Goal: Communication & Community: Answer question/provide support

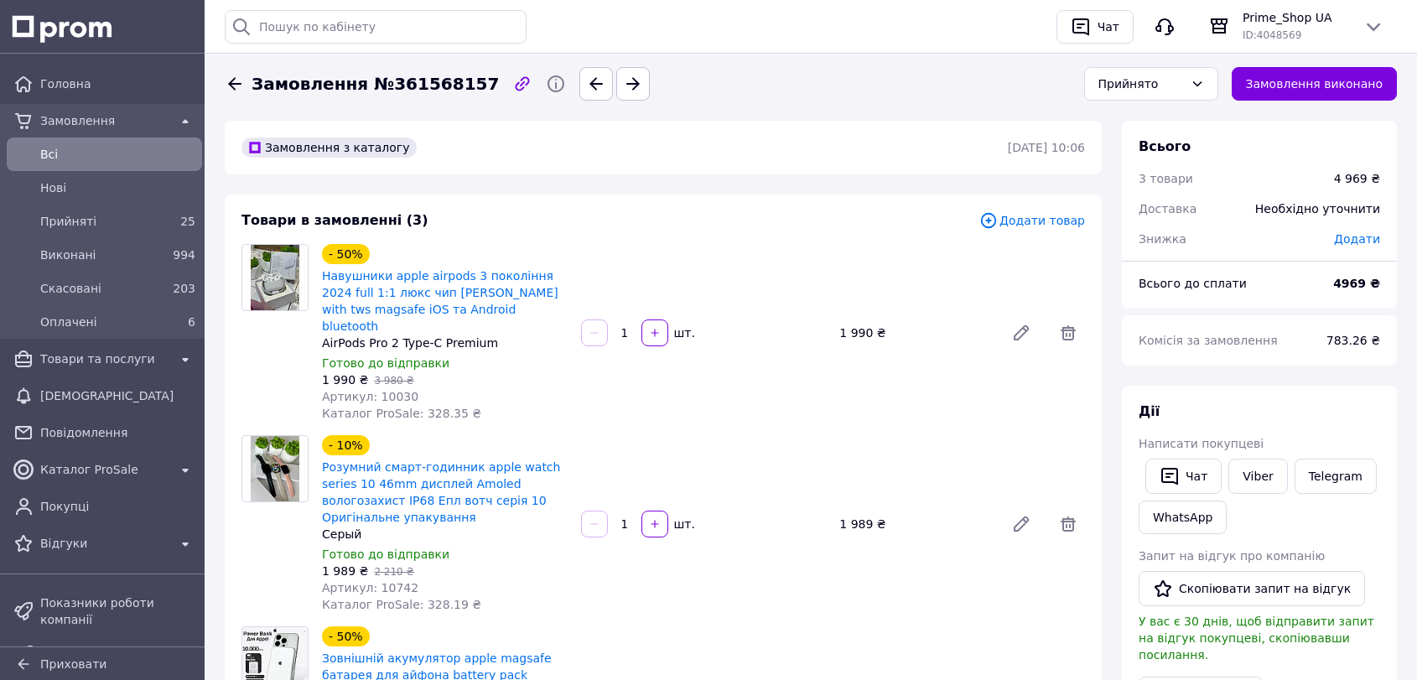
scroll to position [372, 0]
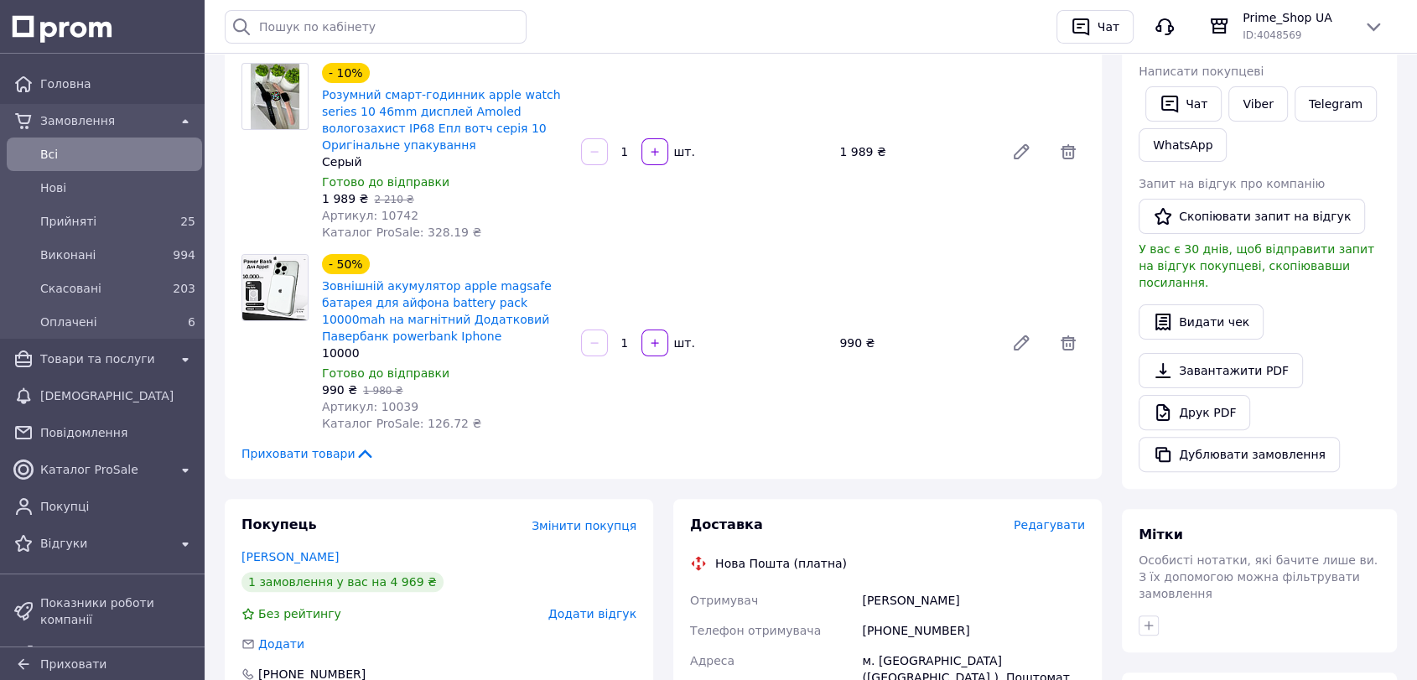
click at [74, 157] on span "Всi" at bounding box center [117, 154] width 155 height 17
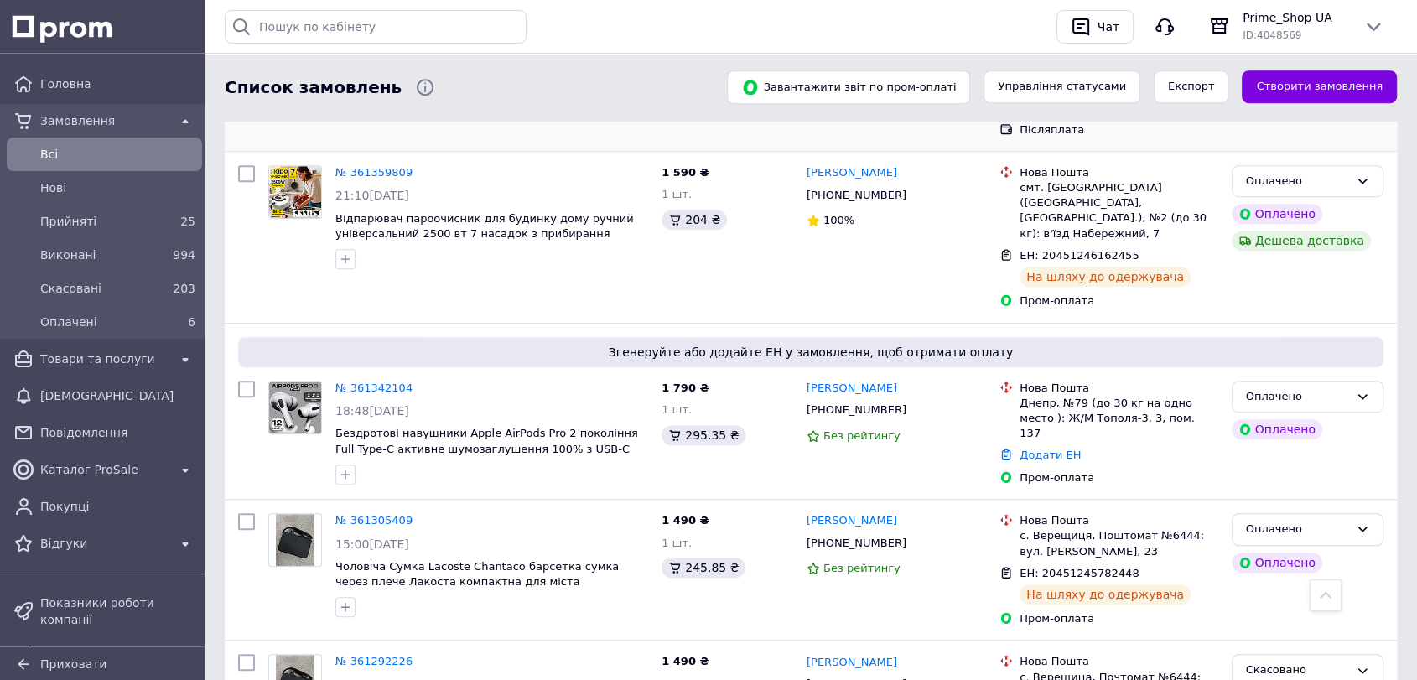
scroll to position [1024, 0]
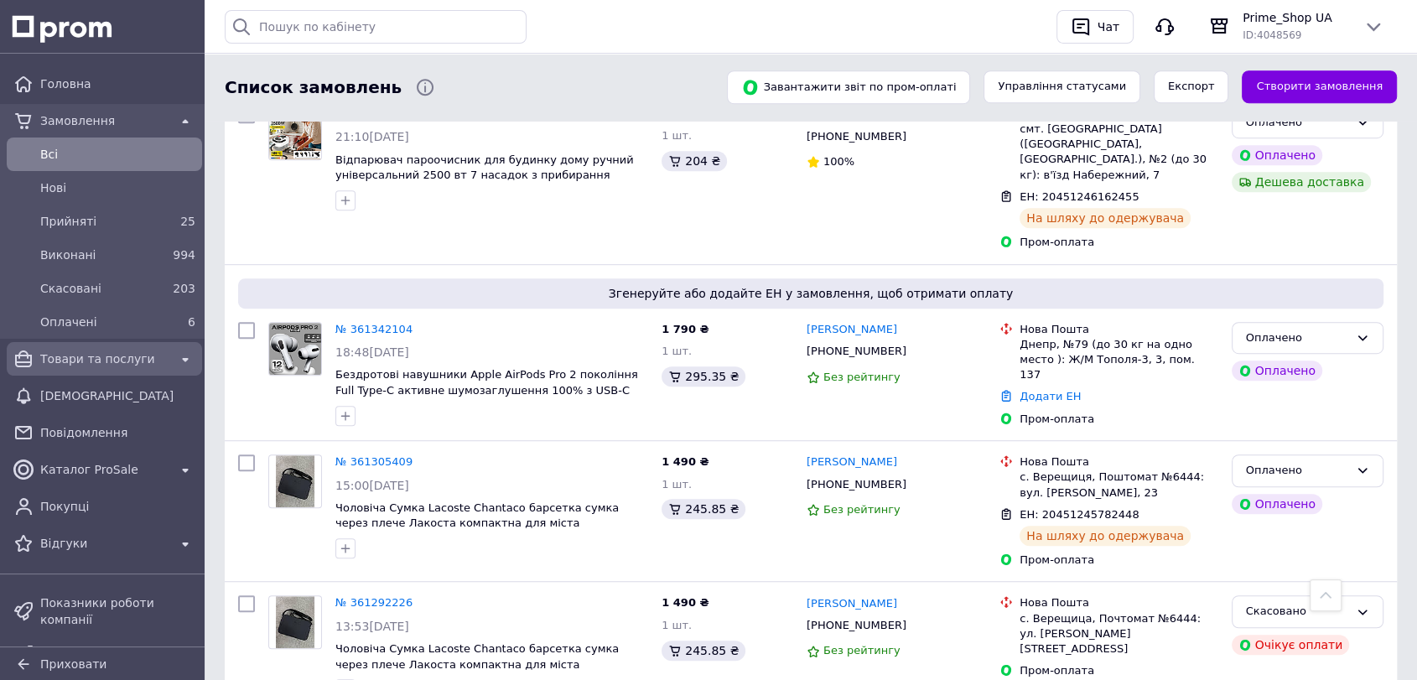
click at [70, 369] on div "Товари та послуги" at bounding box center [104, 358] width 135 height 23
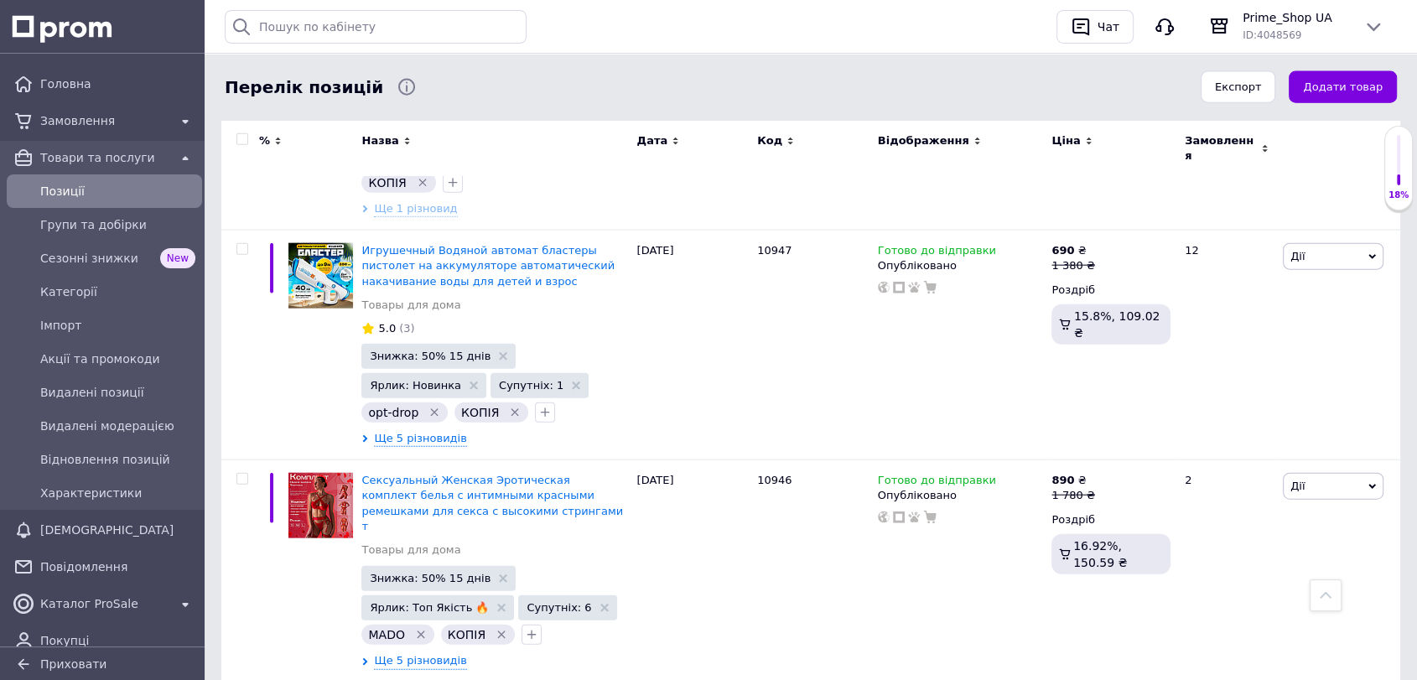
scroll to position [20974, 0]
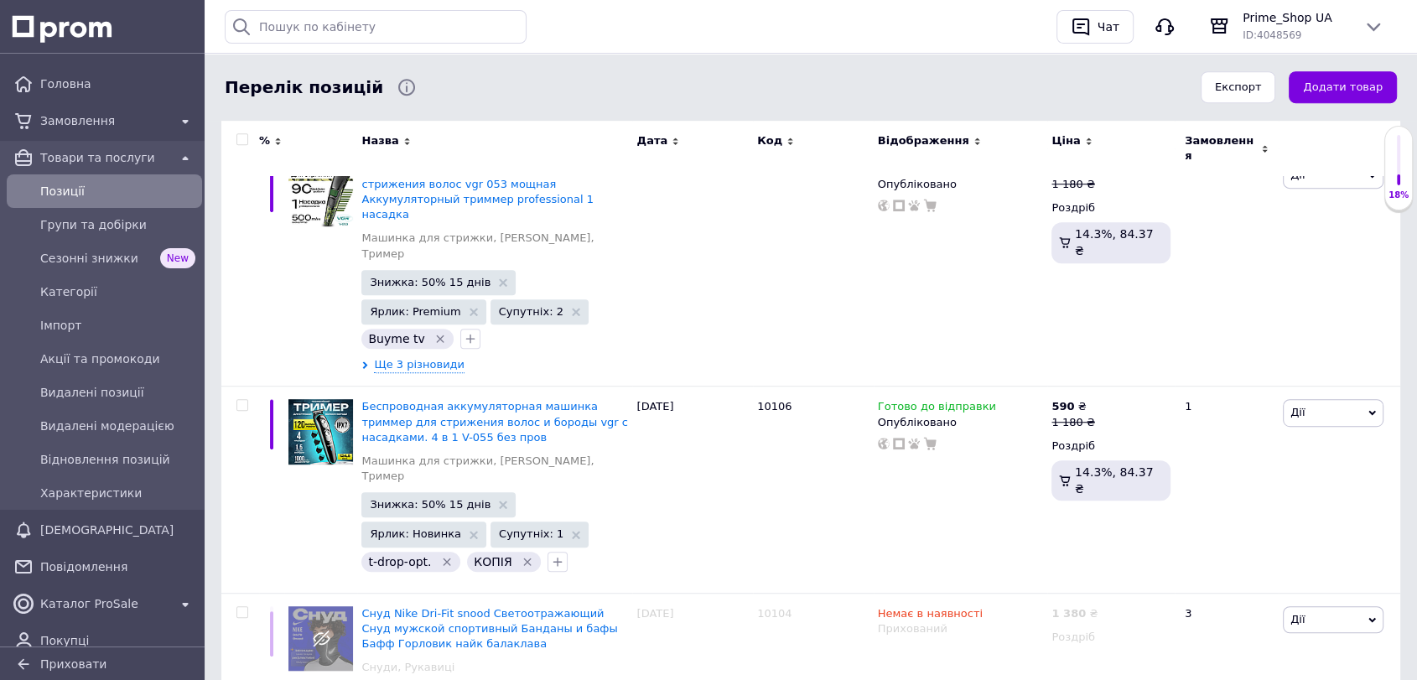
scroll to position [18398, 0]
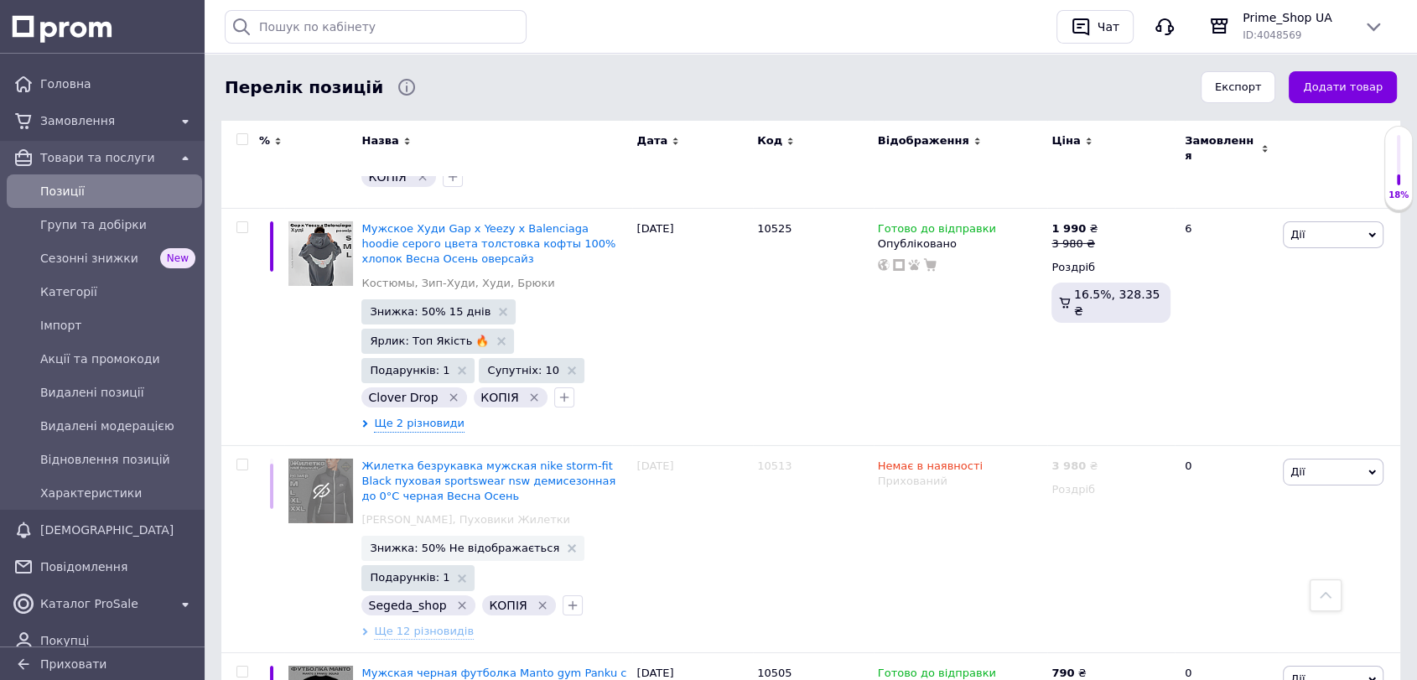
scroll to position [18367, 0]
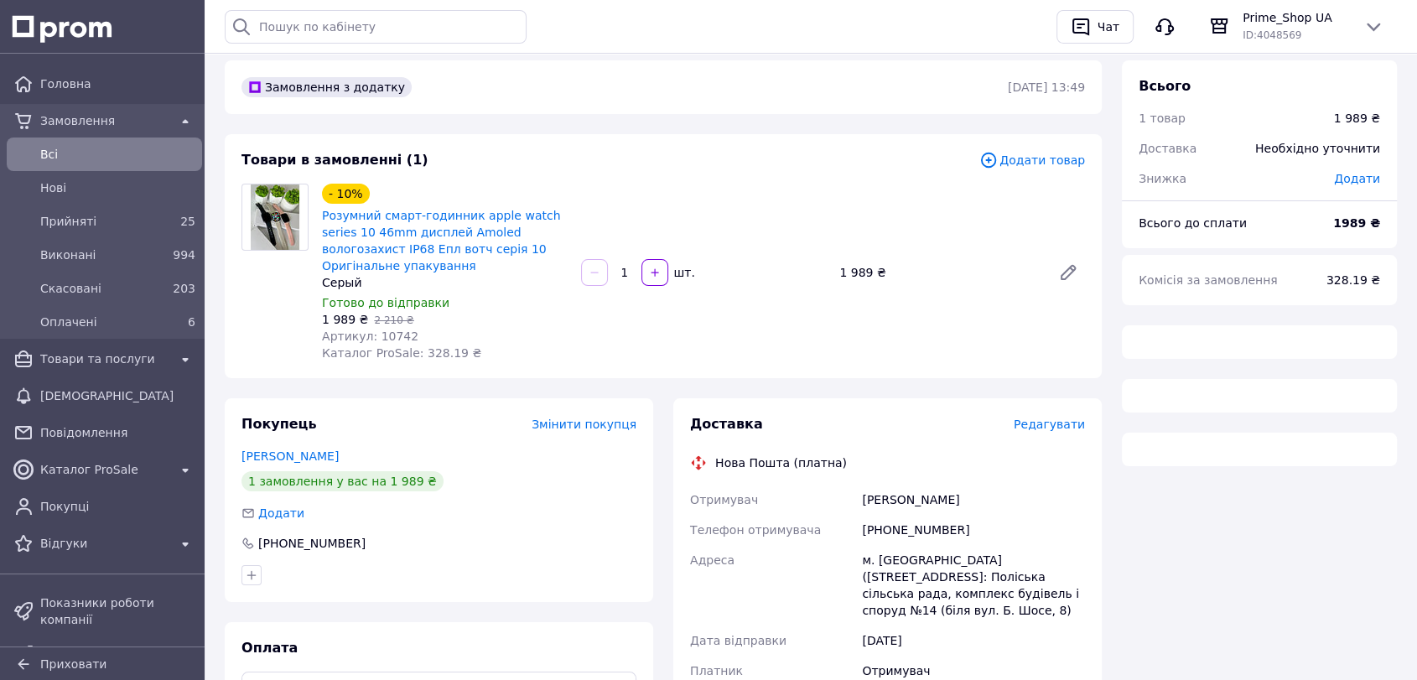
scroll to position [93, 0]
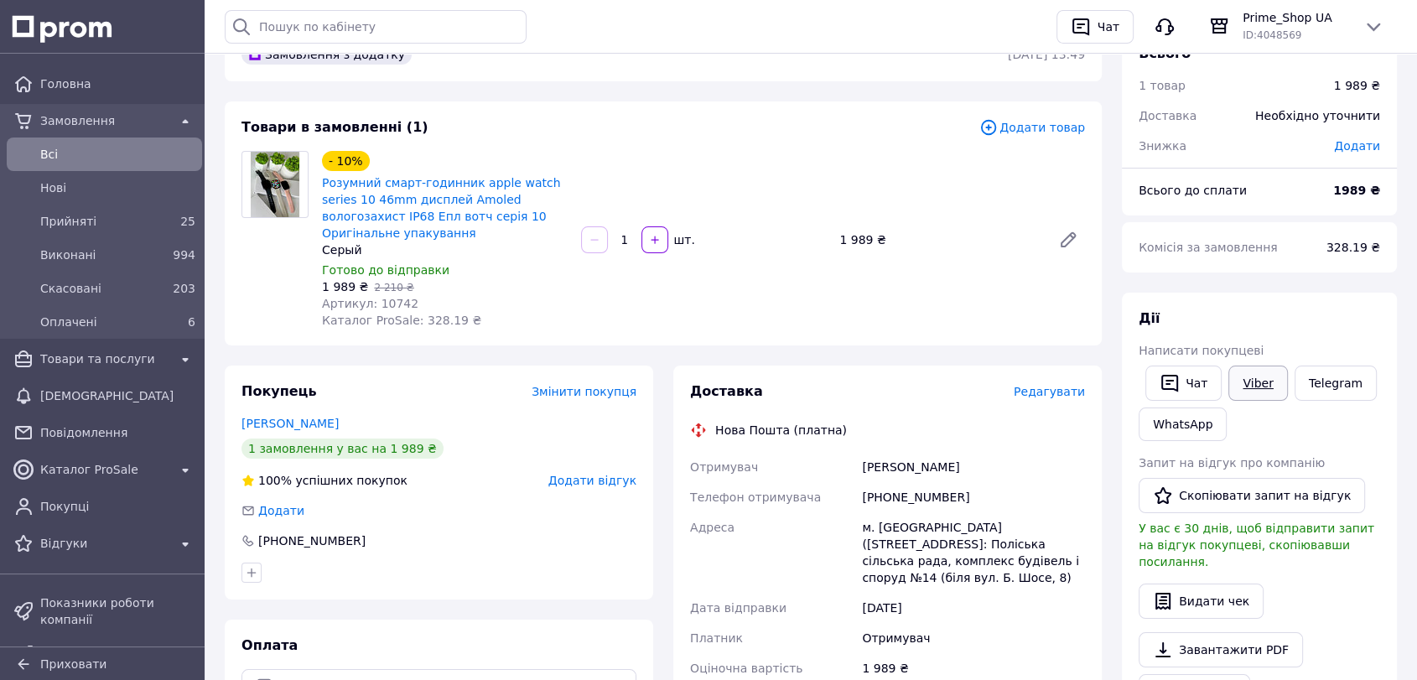
click at [1253, 377] on link "Viber" at bounding box center [1257, 382] width 59 height 35
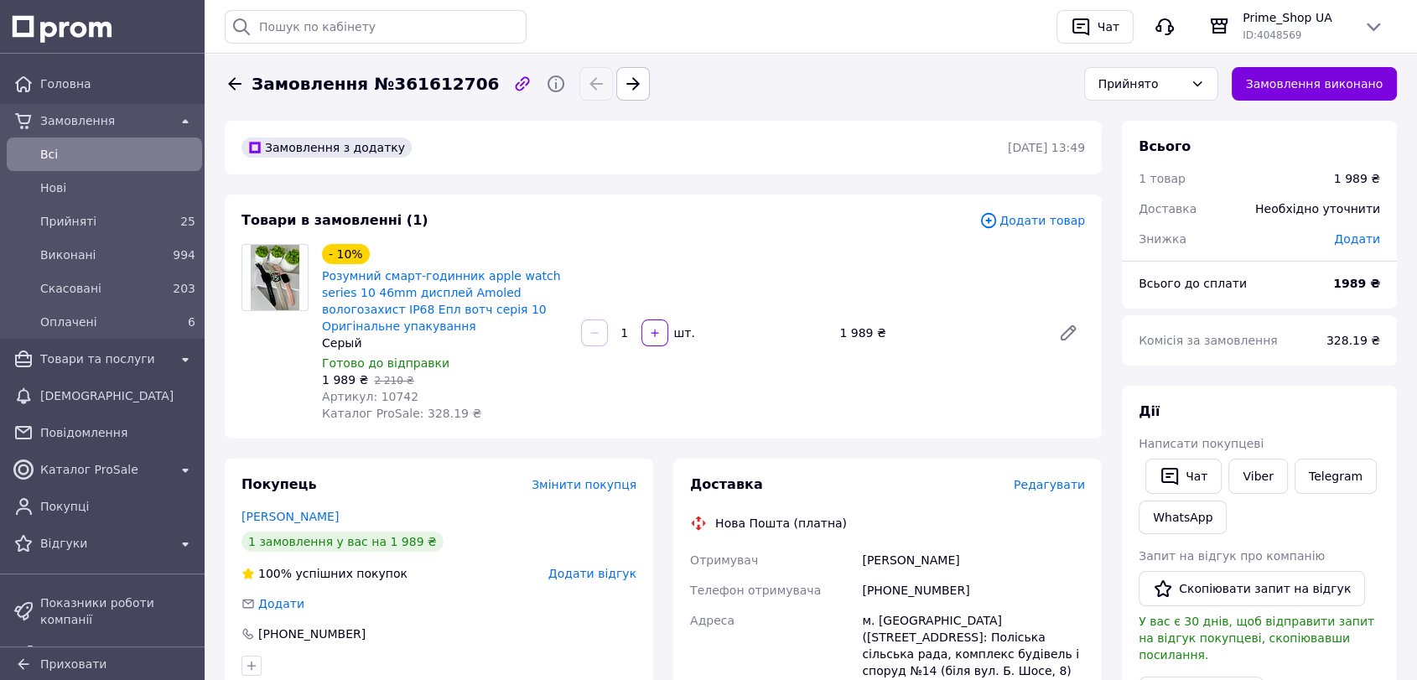
click at [769, 622] on div "Адреса" at bounding box center [773, 645] width 172 height 80
drag, startPoint x: 944, startPoint y: 532, endPoint x: 910, endPoint y: 538, distance: 34.0
click at [910, 545] on div "Шадура Юра" at bounding box center [973, 560] width 230 height 30
copy div "Юра"
drag, startPoint x: 1371, startPoint y: 433, endPoint x: 1223, endPoint y: 424, distance: 147.8
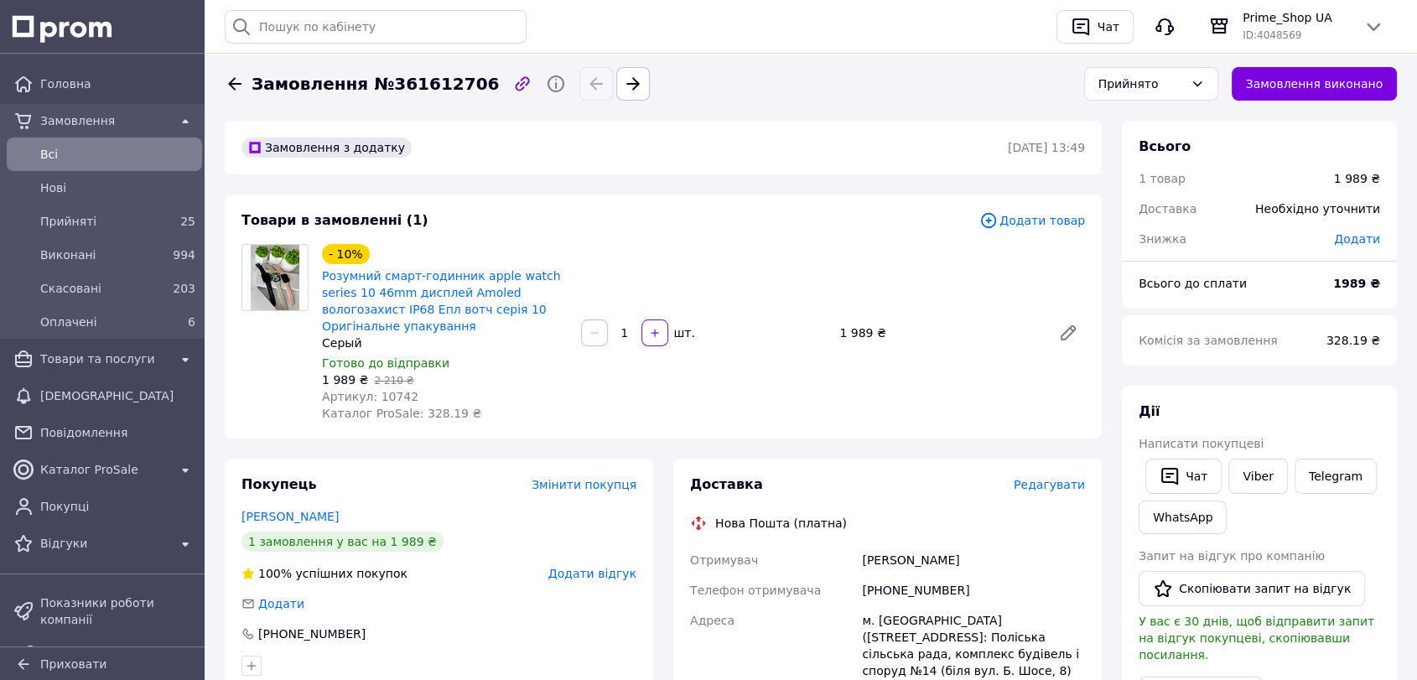
click at [1371, 433] on div "Дії Написати покупцеві   Чат Viber Telegram WhatsApp Запит на відгук про компан…" at bounding box center [1258, 623] width 241 height 442
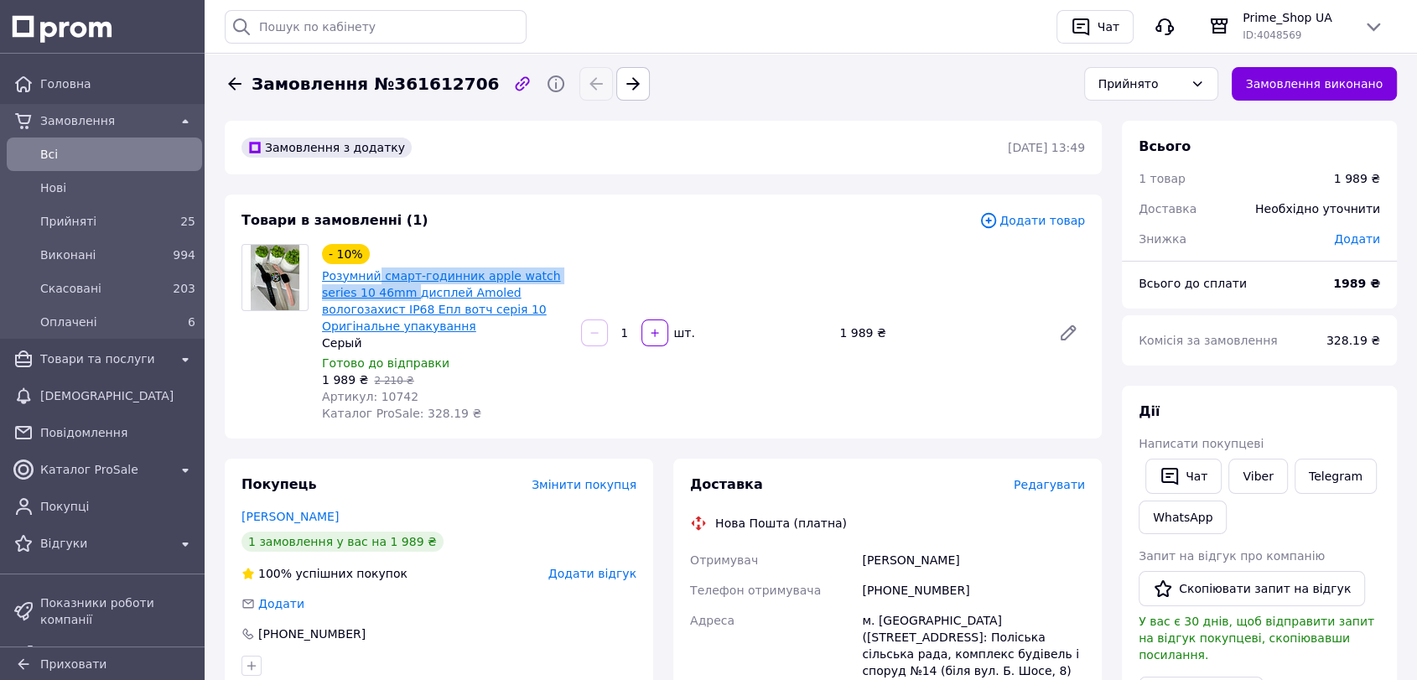
drag, startPoint x: 376, startPoint y: 261, endPoint x: 372, endPoint y: 289, distance: 28.7
click at [372, 289] on div "- 10% Розумний смарт-годинник apple watch series 10 46mm дисплей Amoled вологоз…" at bounding box center [444, 289] width 249 height 94
copy link "смарт-годинник apple watch series 10 46mm"
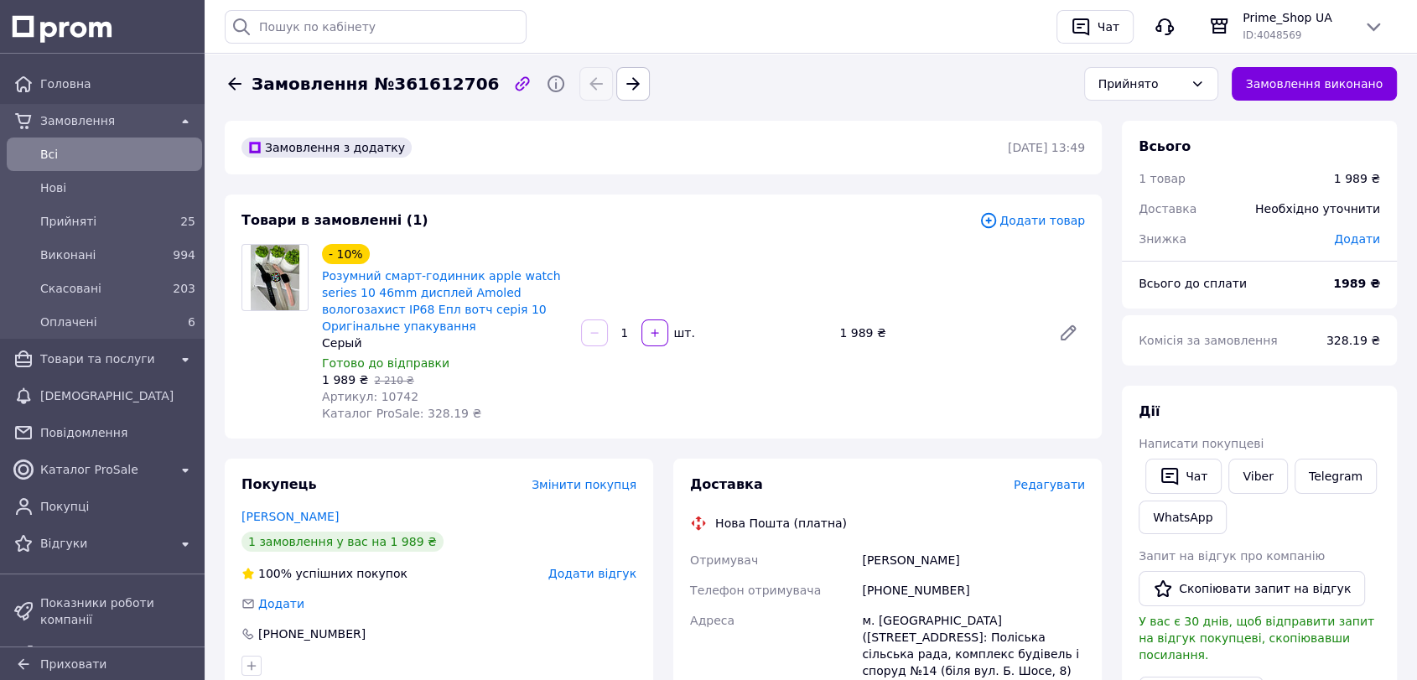
click at [1385, 433] on div "Дії Написати покупцеві   Чат Viber Telegram WhatsApp Запит на відгук про компан…" at bounding box center [1259, 623] width 275 height 475
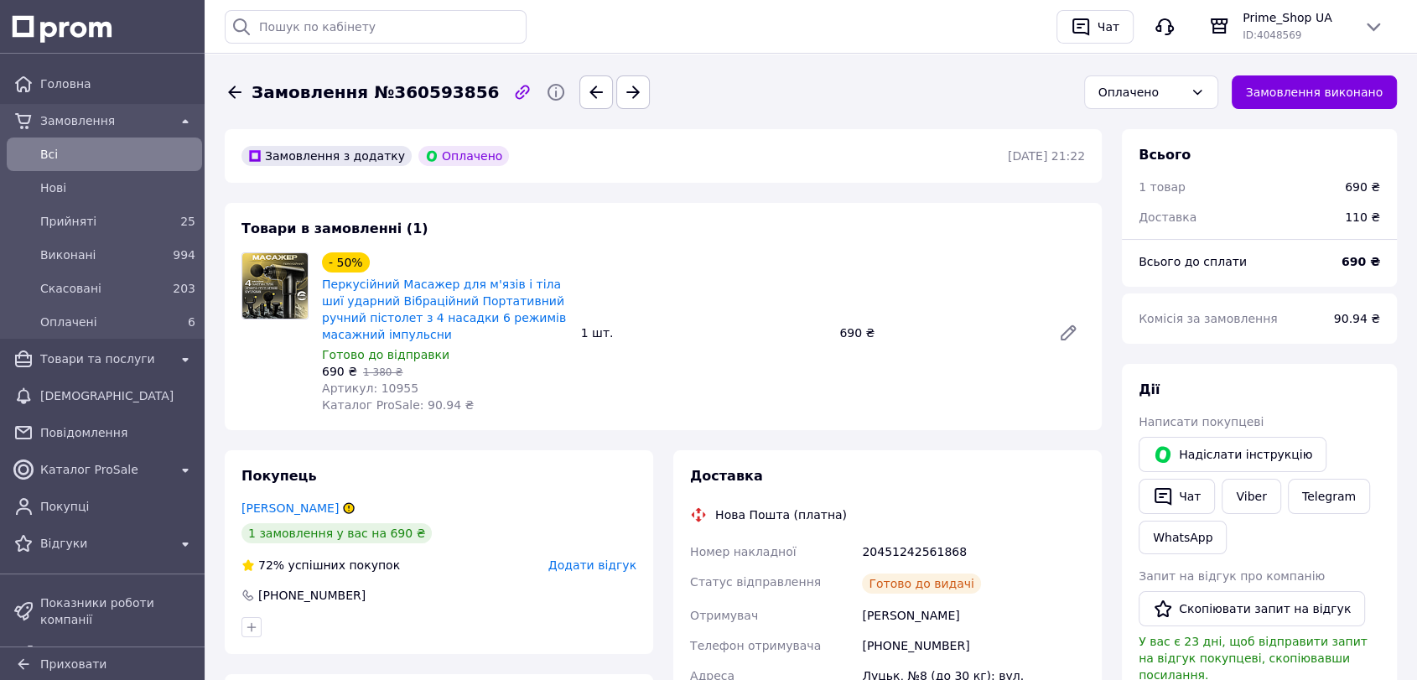
scroll to position [93, 0]
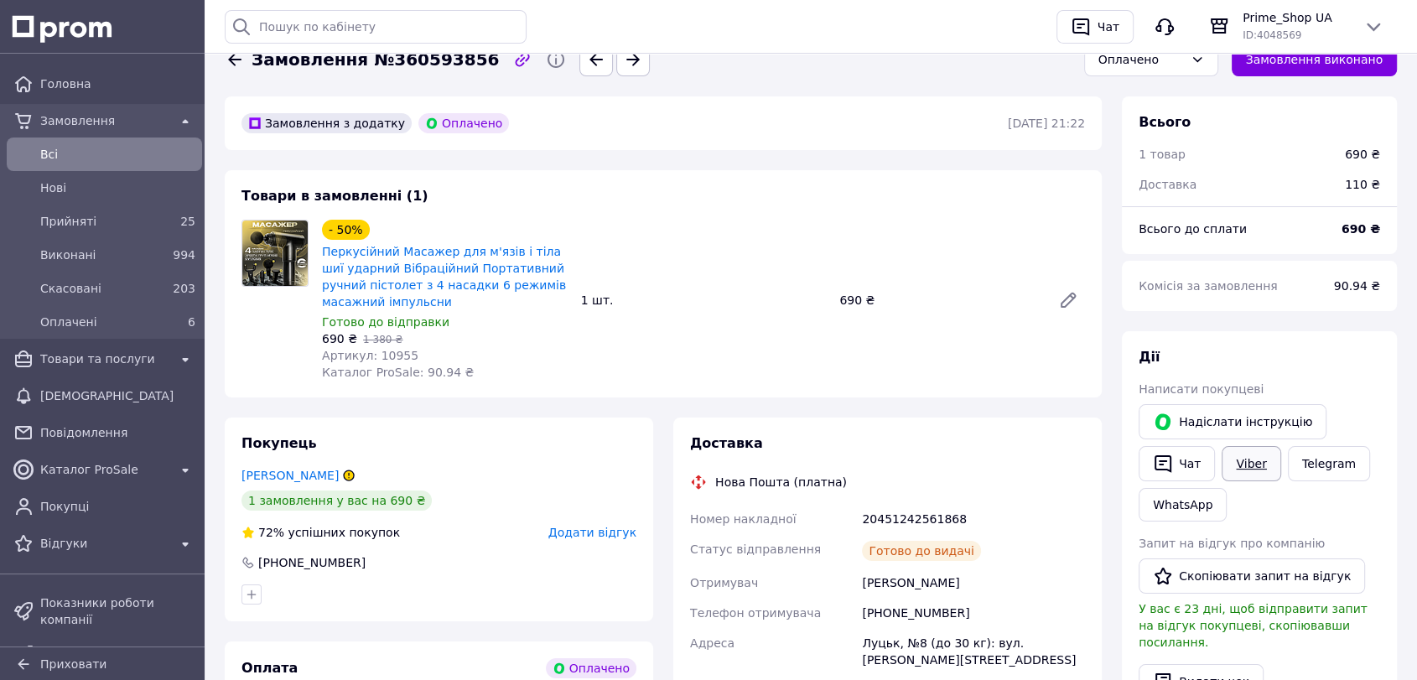
click at [1257, 448] on link "Viber" at bounding box center [1250, 463] width 59 height 35
click at [1362, 415] on div "Надіслати інструкцію   Чат Viber Telegram WhatsApp" at bounding box center [1259, 463] width 248 height 124
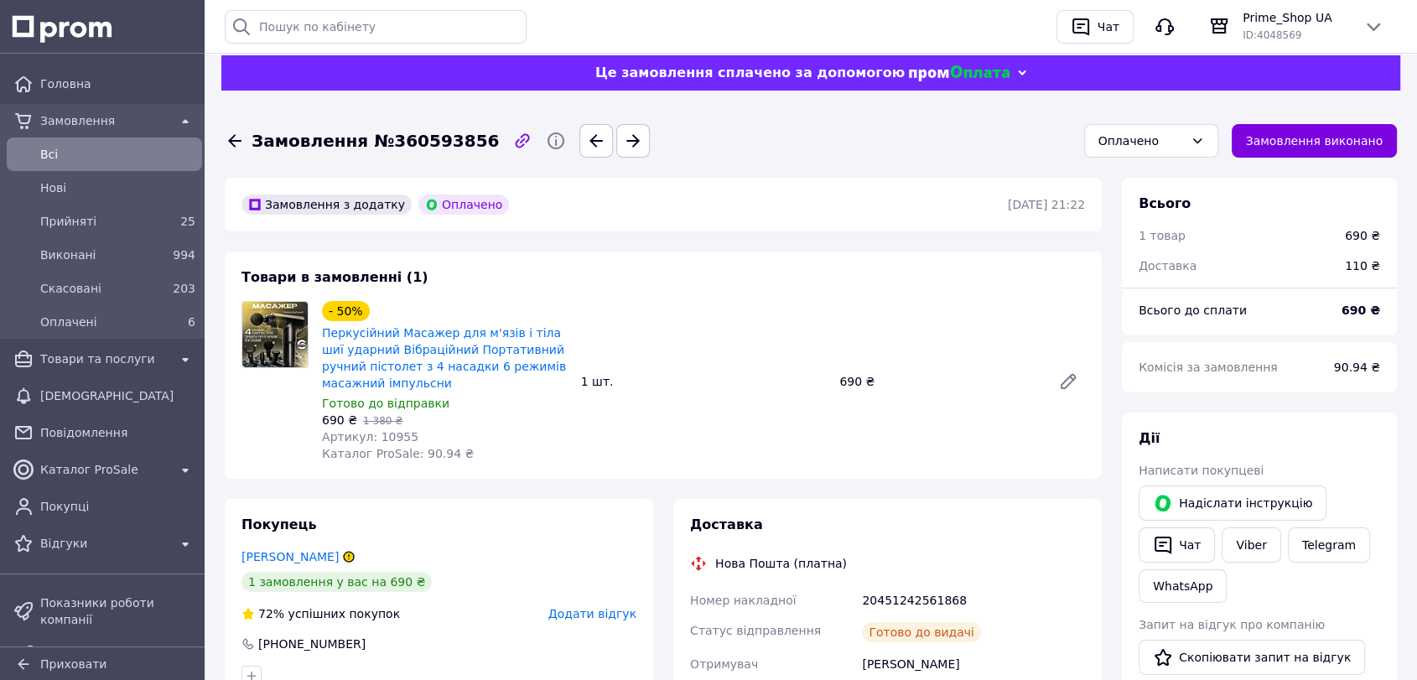
scroll to position [0, 0]
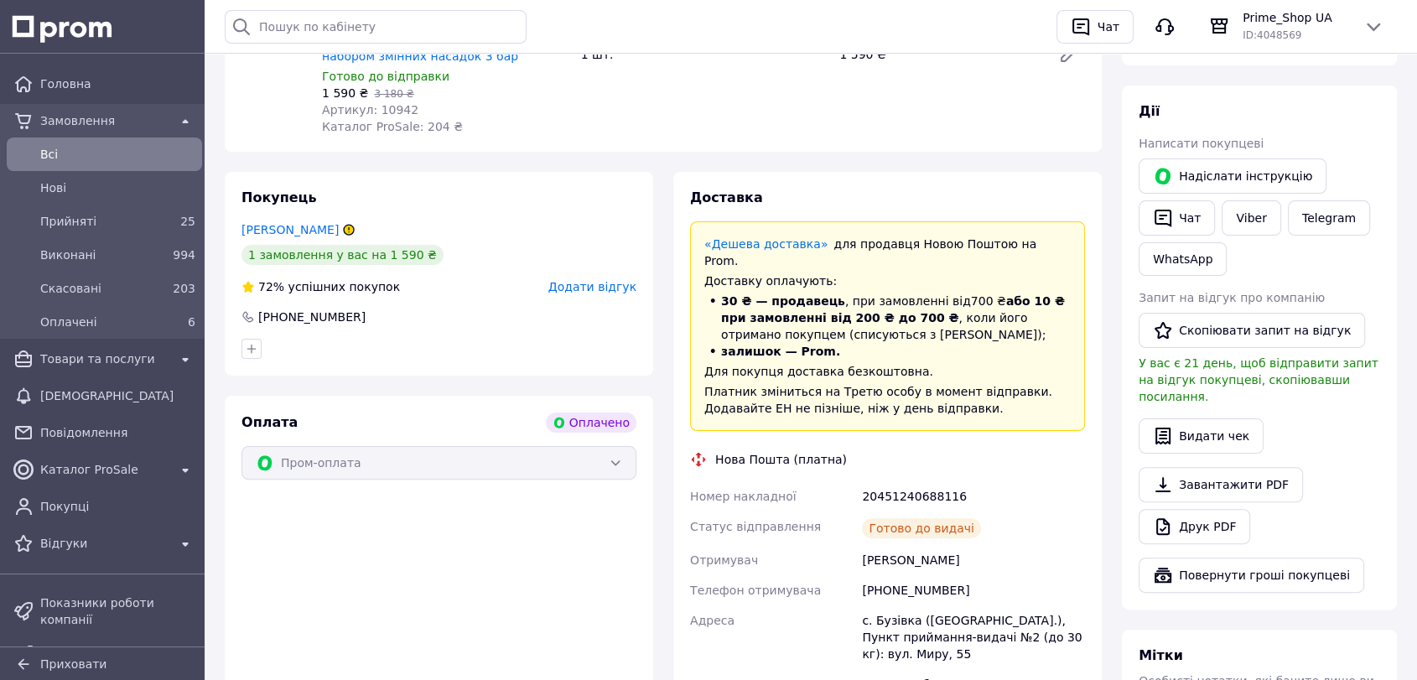
scroll to position [279, 0]
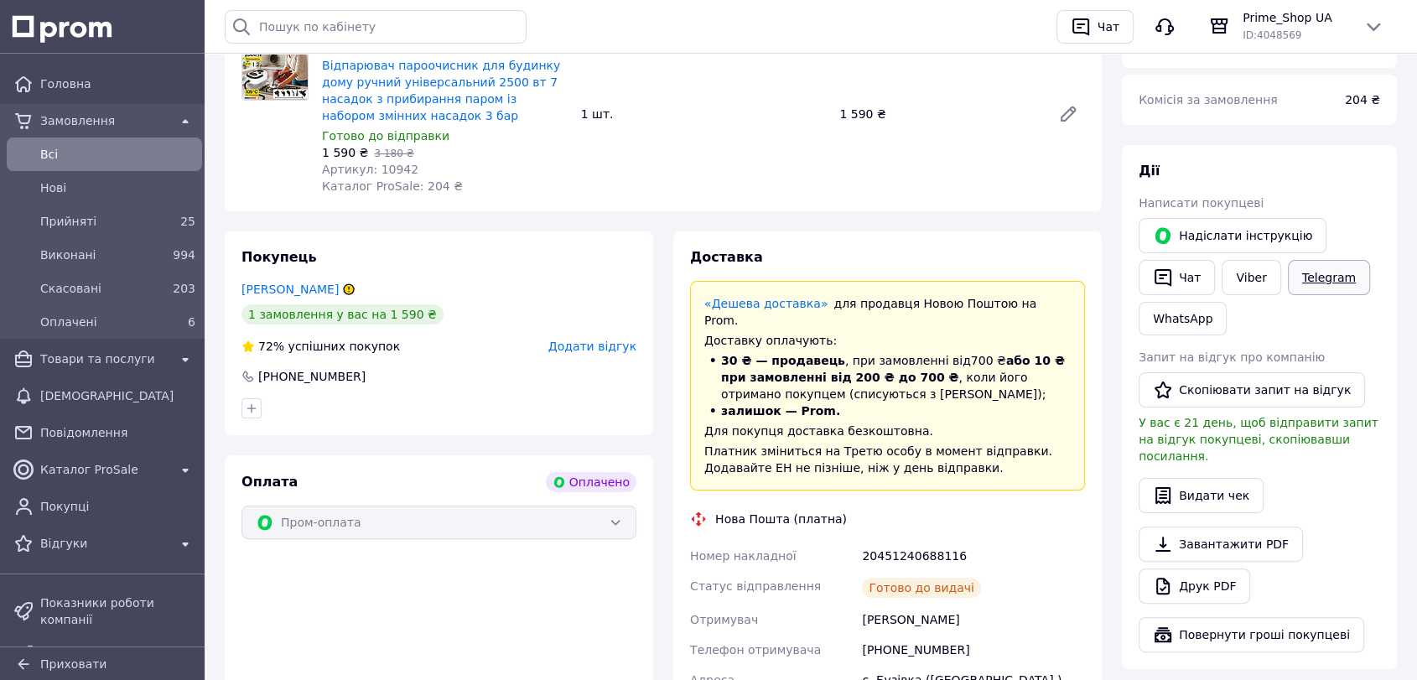
click at [1291, 283] on link "Telegram" at bounding box center [1329, 277] width 82 height 35
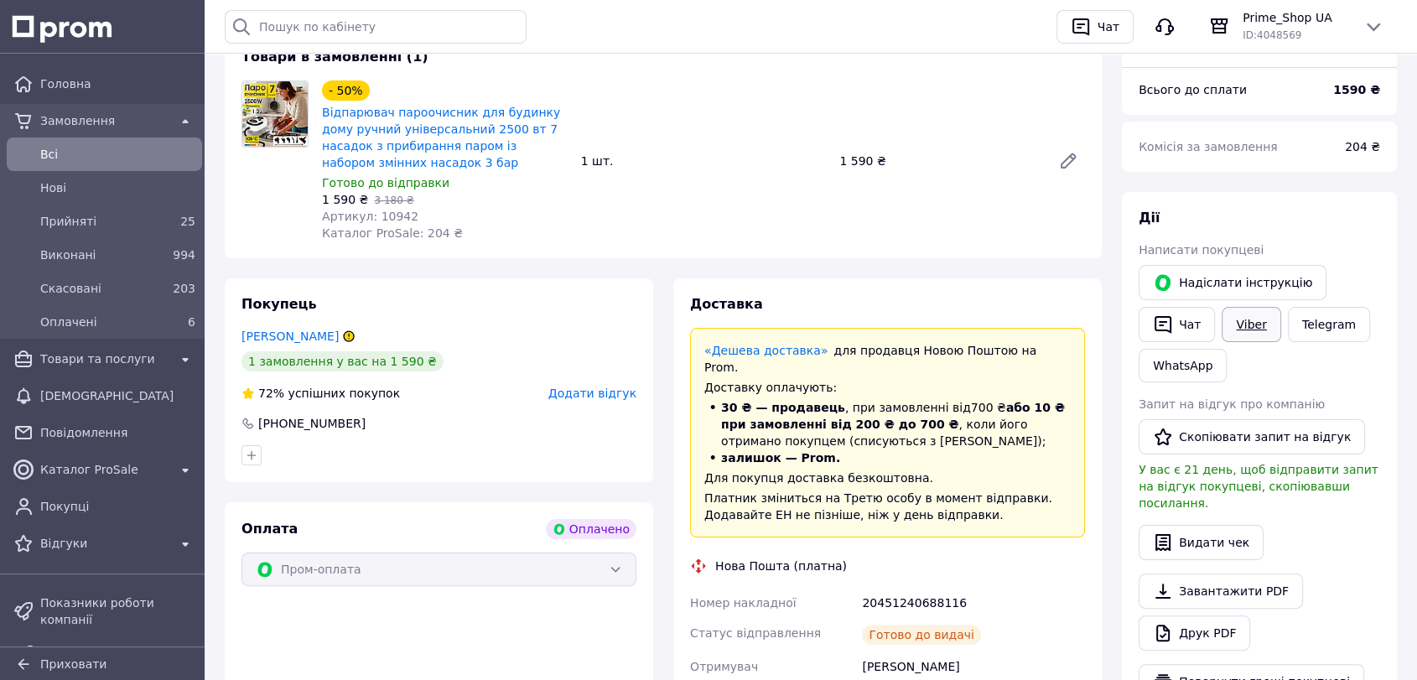
scroll to position [186, 0]
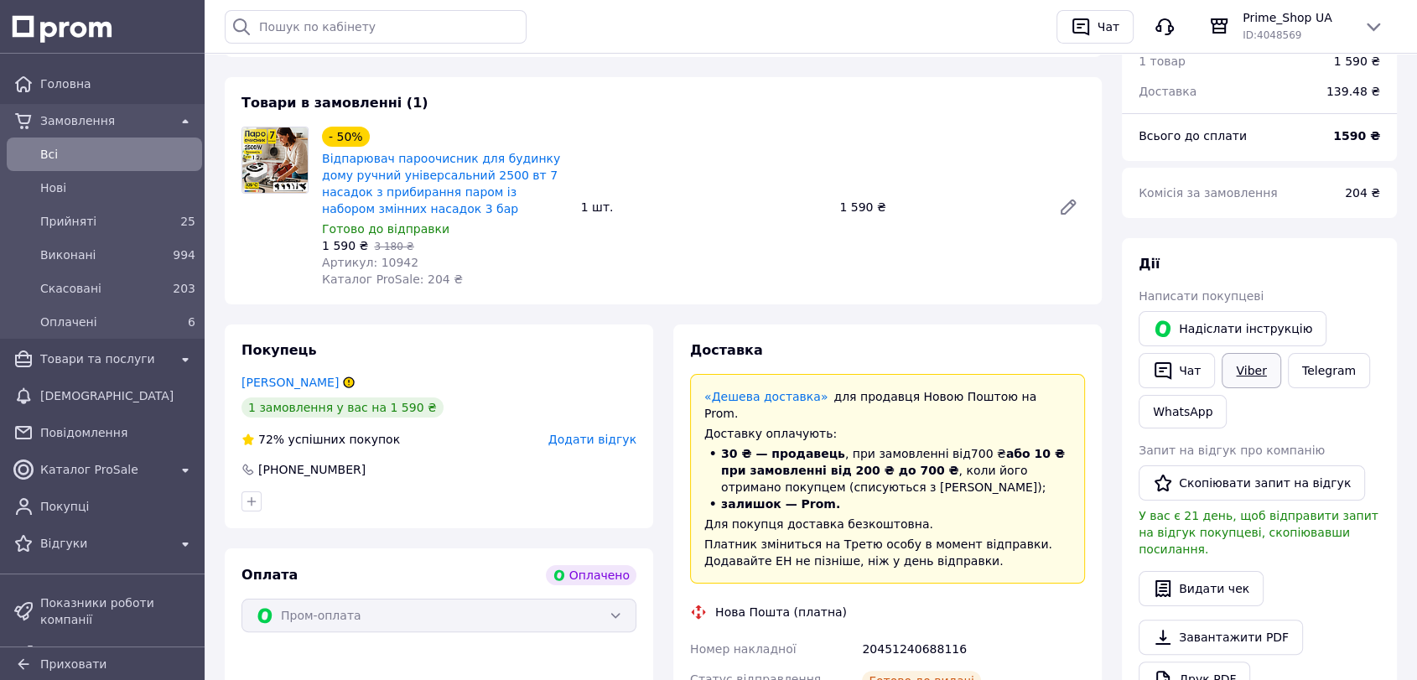
click at [1256, 364] on link "Viber" at bounding box center [1250, 370] width 59 height 35
click at [1174, 377] on button "Чат" at bounding box center [1176, 370] width 76 height 35
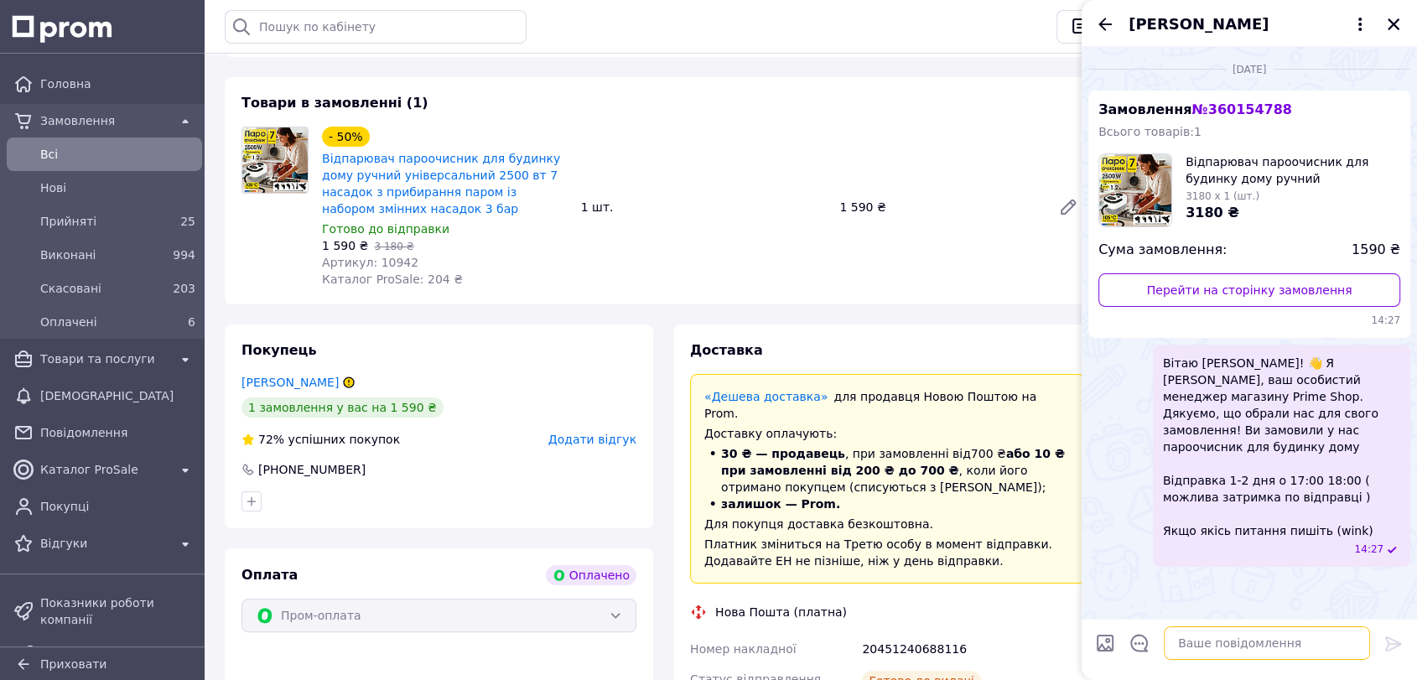
click at [1263, 656] on textarea at bounding box center [1267, 643] width 206 height 34
type textarea "Доброго дня коли зможете забрати ваше замовлення ?"
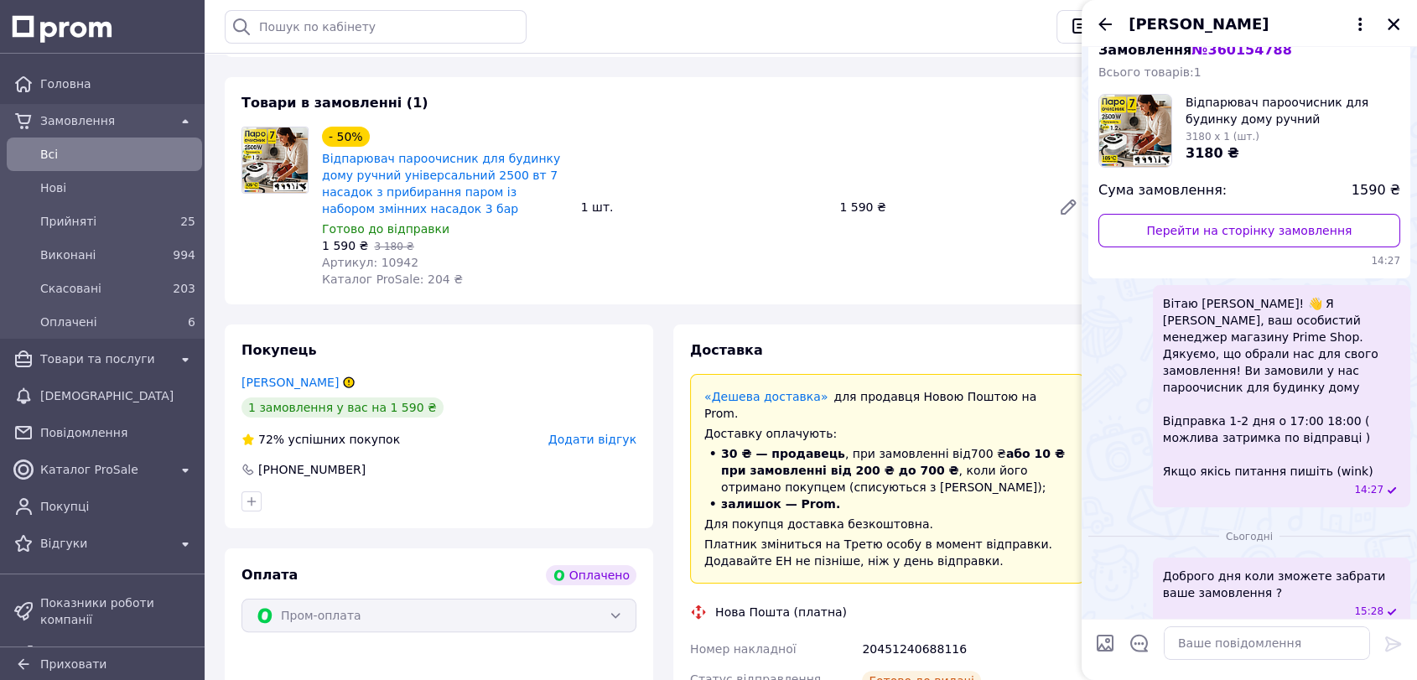
click at [1395, 22] on icon "Закрити" at bounding box center [1393, 24] width 15 height 15
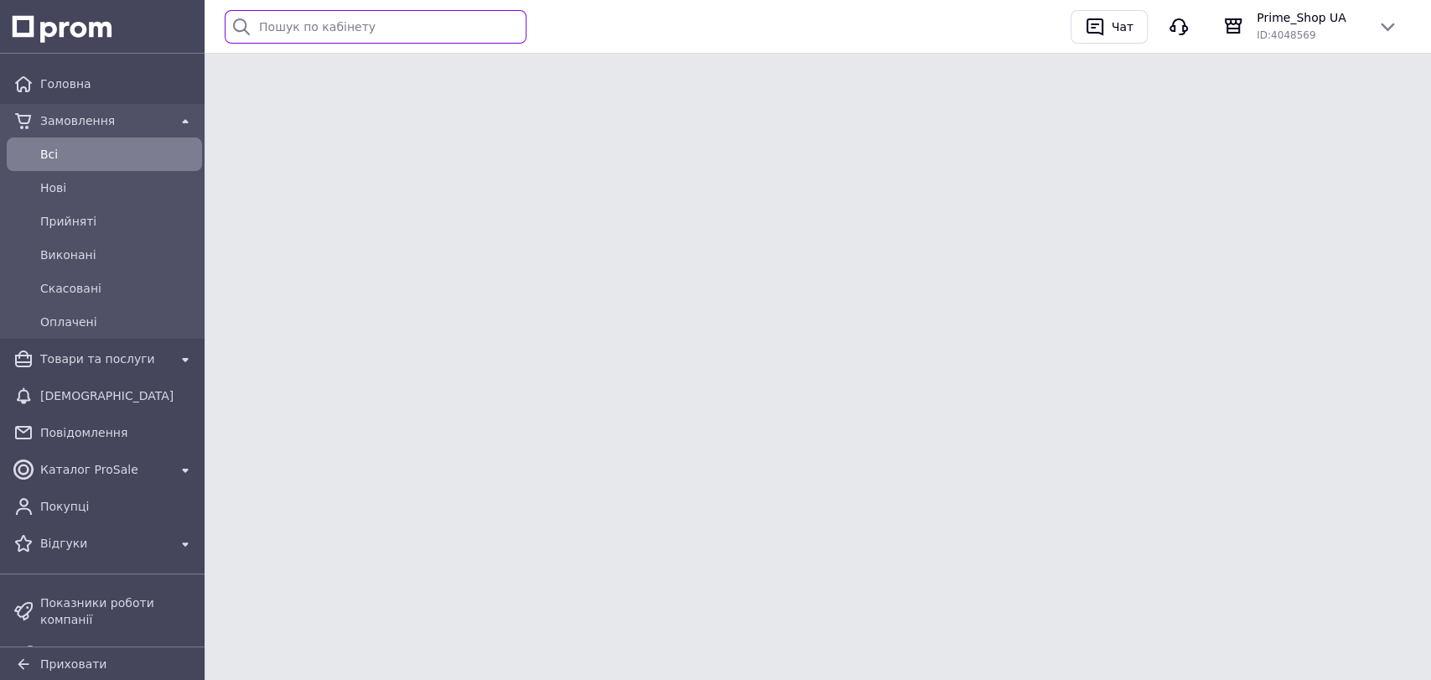
click at [411, 42] on input "text" at bounding box center [376, 27] width 302 height 34
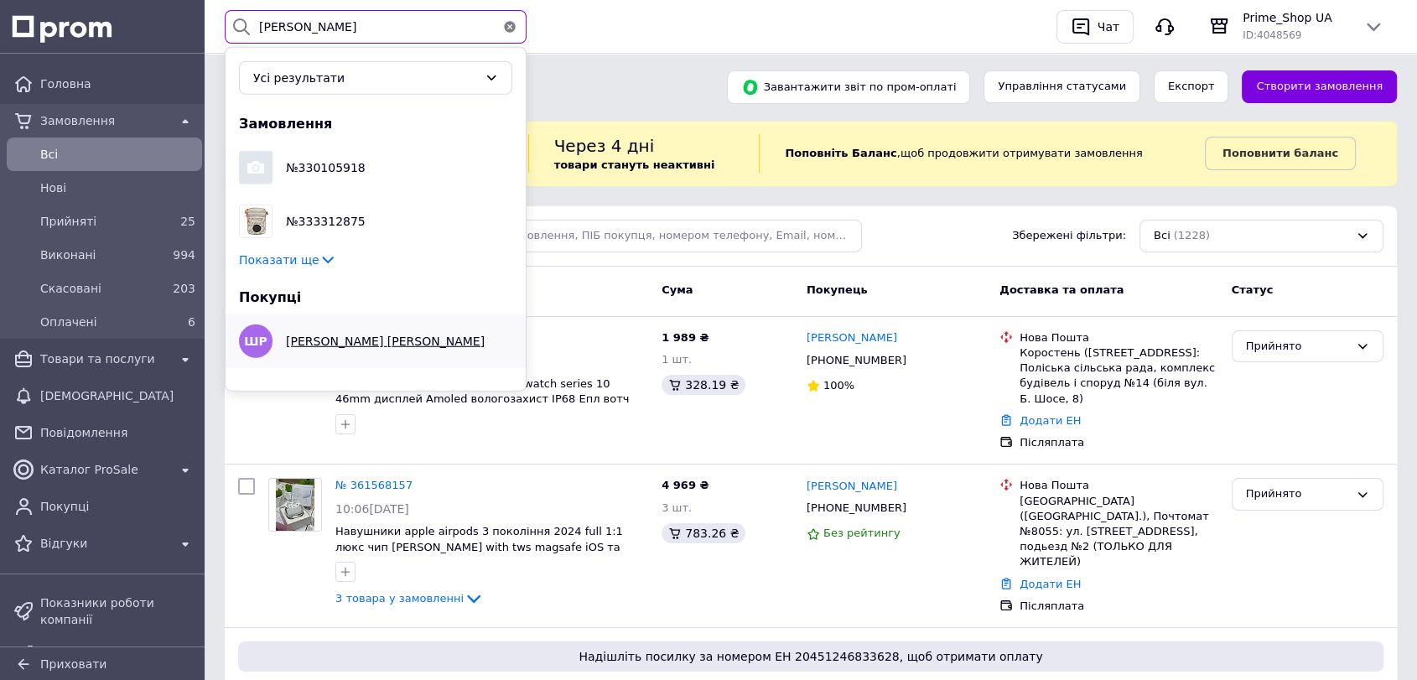
type input "[PERSON_NAME]"
click at [352, 345] on link "Шереметенко Роман" at bounding box center [401, 340] width 231 height 17
drag, startPoint x: 498, startPoint y: 31, endPoint x: 506, endPoint y: 29, distance: 8.8
click at [503, 29] on div at bounding box center [510, 27] width 34 height 34
click at [511, 28] on icon "button" at bounding box center [509, 26] width 13 height 13
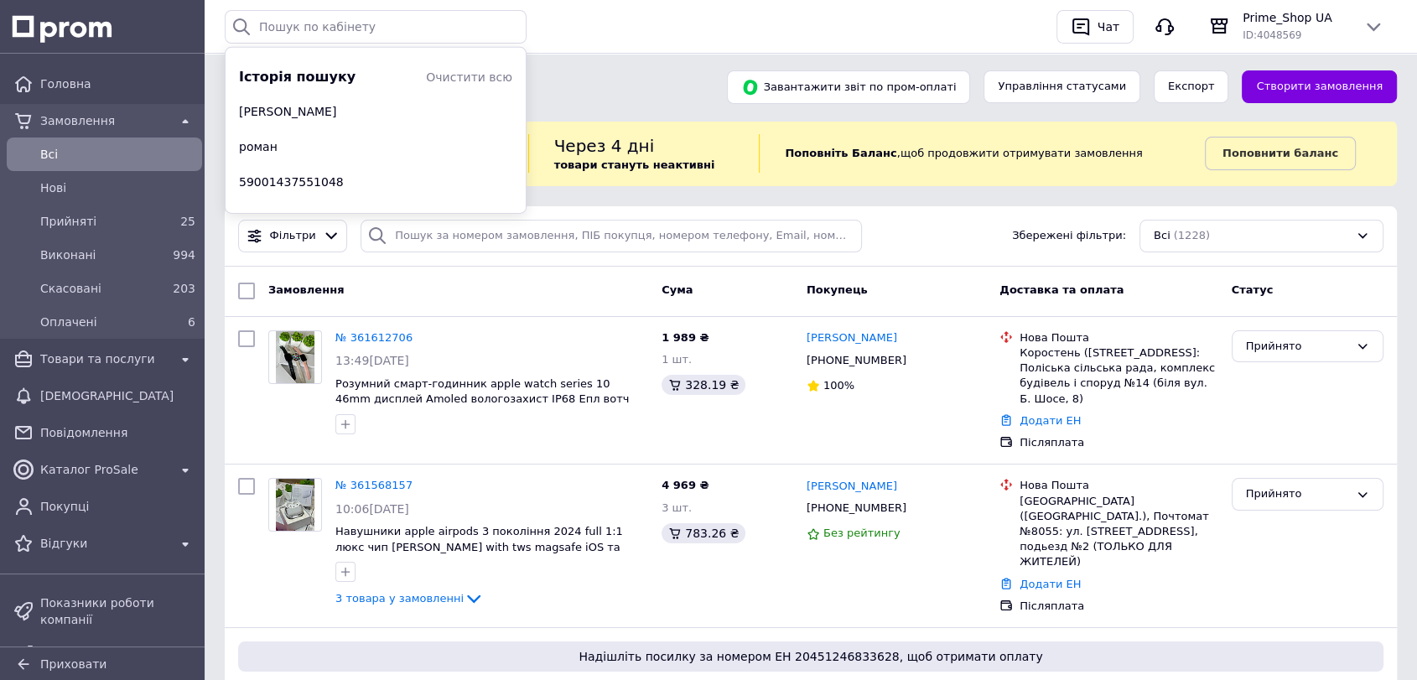
click at [597, 75] on div "Список замовлень" at bounding box center [465, 87] width 489 height 34
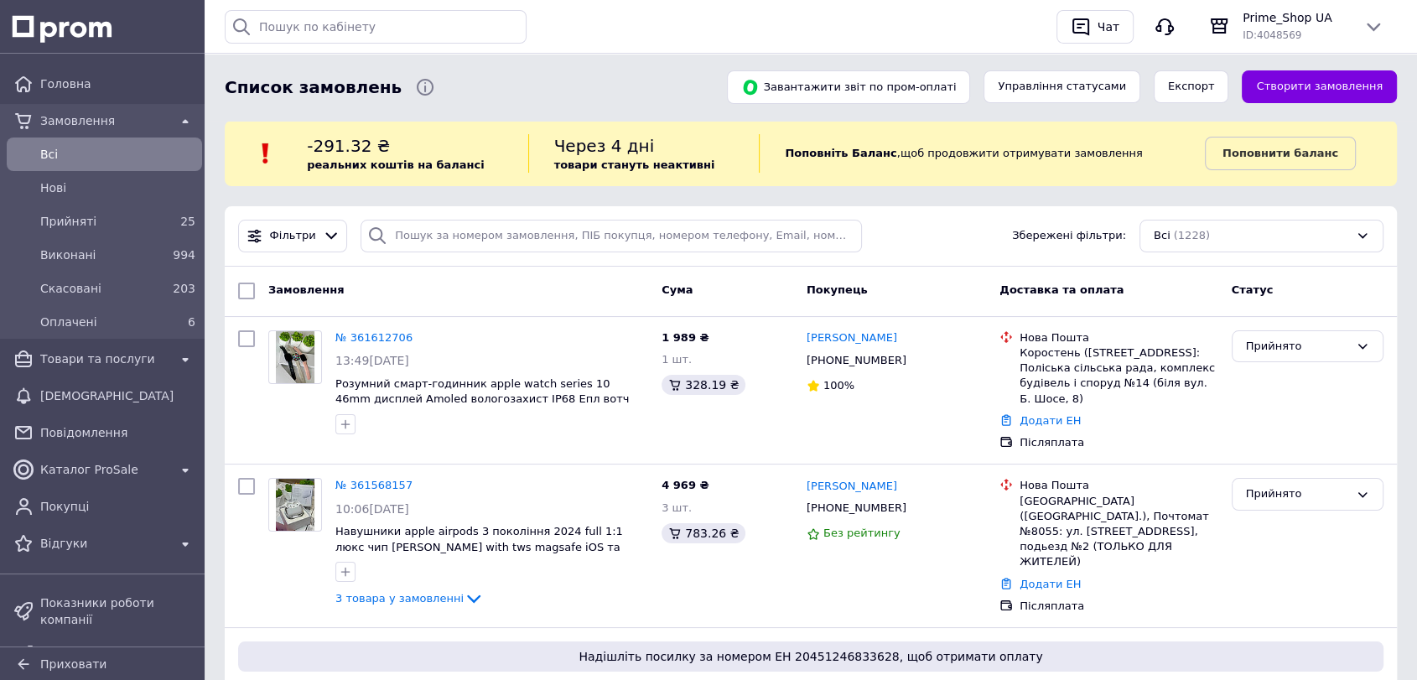
click at [72, 647] on div "Приховати" at bounding box center [102, 664] width 178 height 34
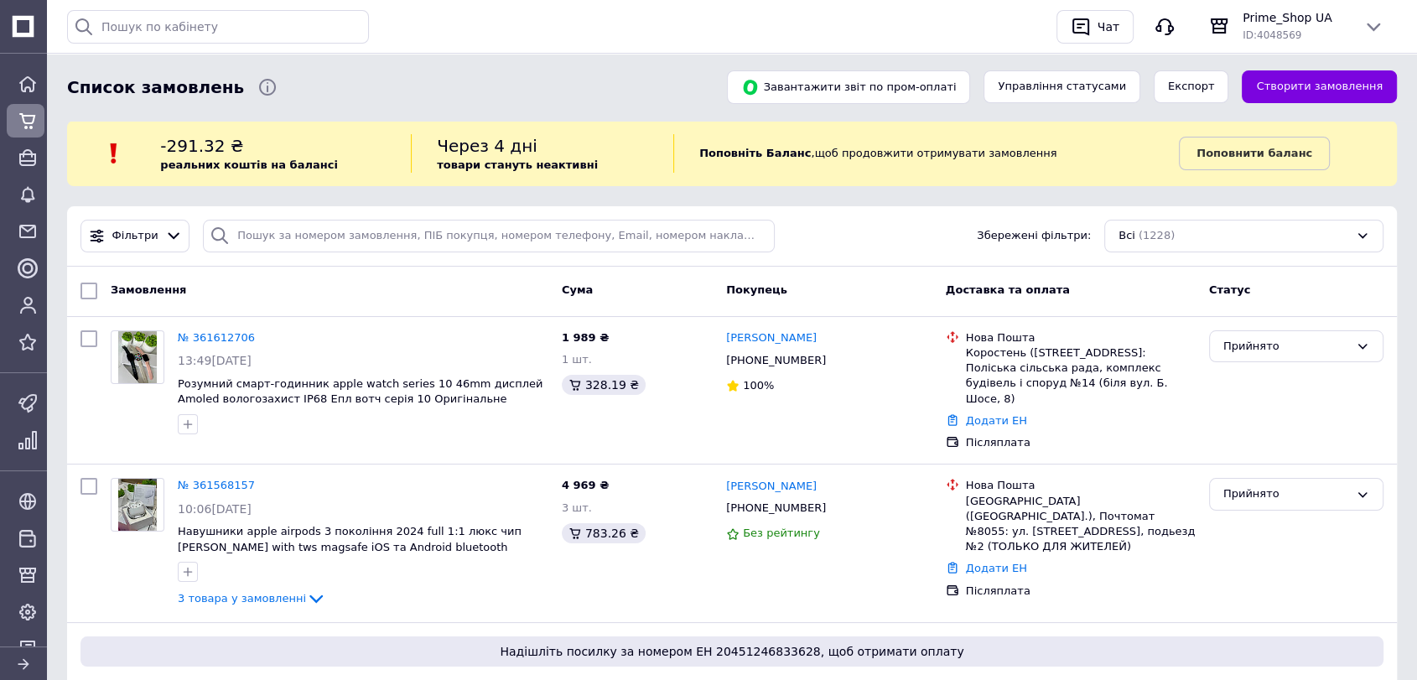
click at [22, 659] on icon at bounding box center [23, 664] width 17 height 17
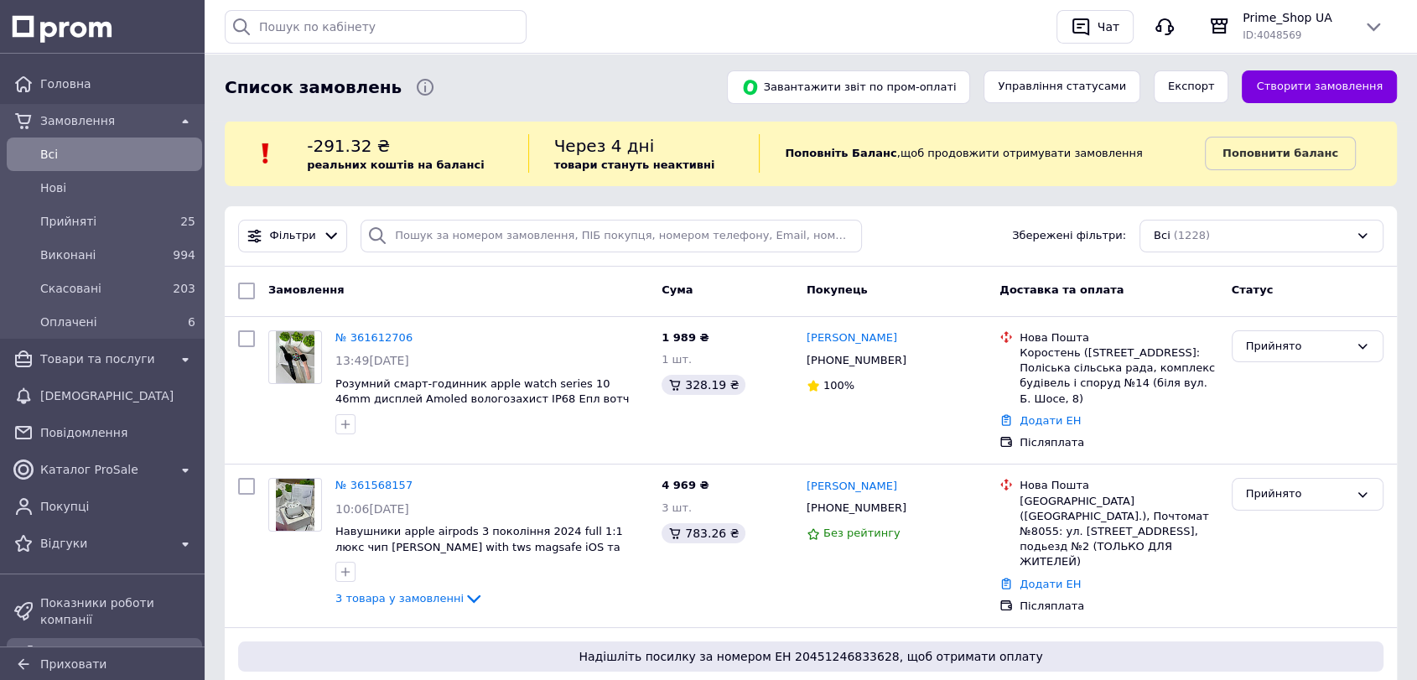
click at [60, 607] on div "Головна Замовлення Всi Нові Прийняті 25 Виконані 994 Скасовані 203 Оплачені 6 Т…" at bounding box center [104, 352] width 209 height 597
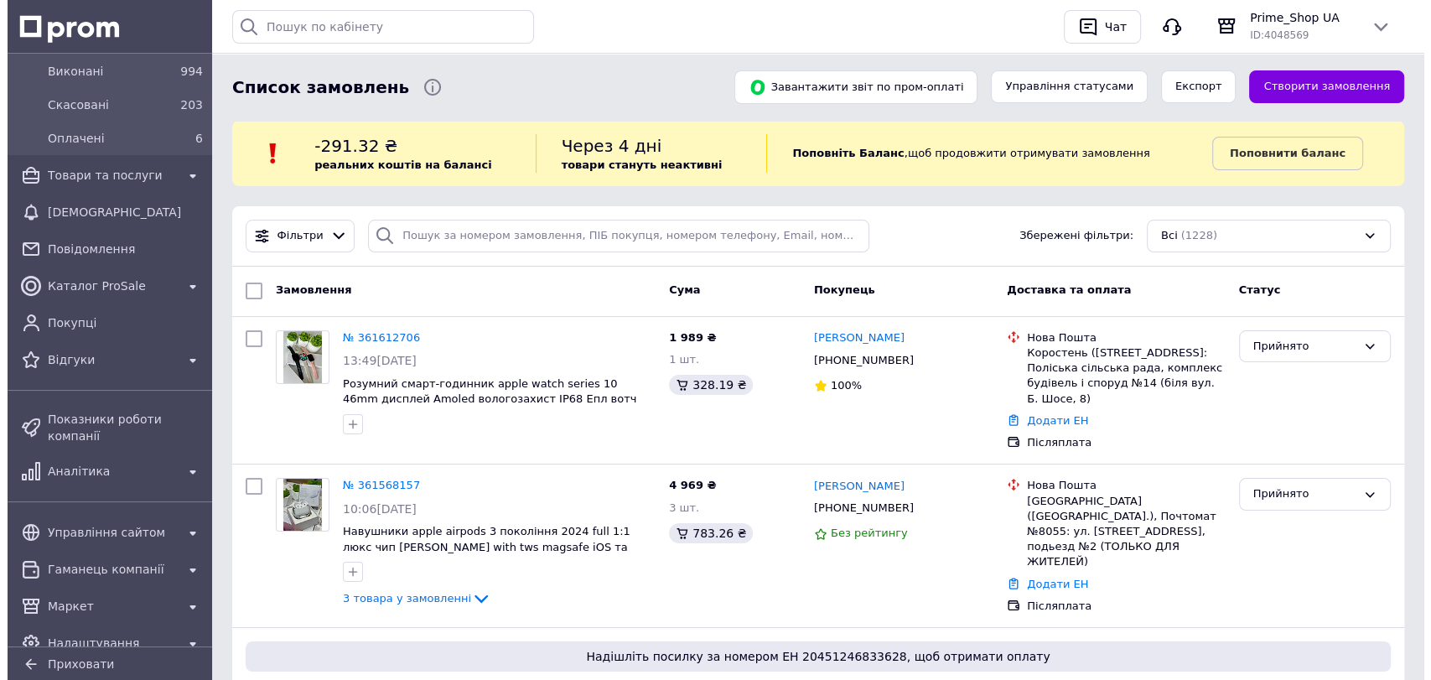
scroll to position [186, 0]
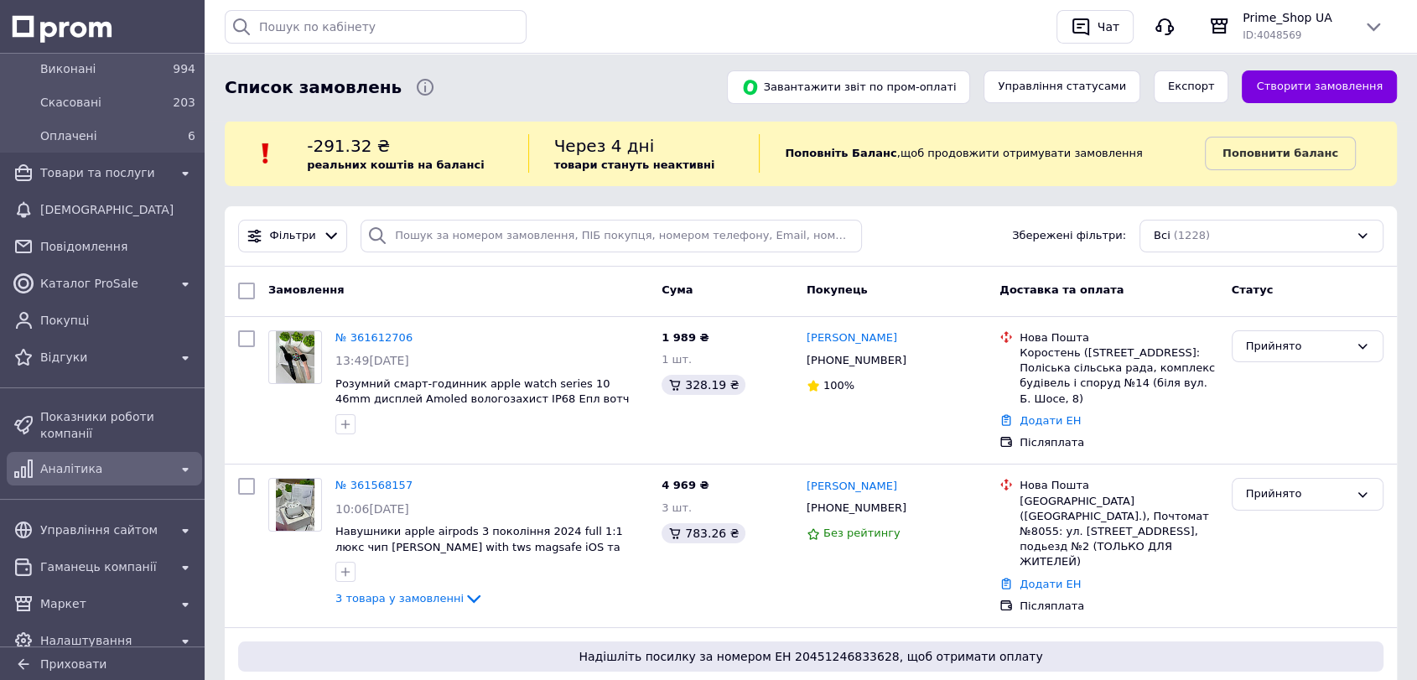
click at [61, 457] on div "Аналітика" at bounding box center [104, 468] width 135 height 23
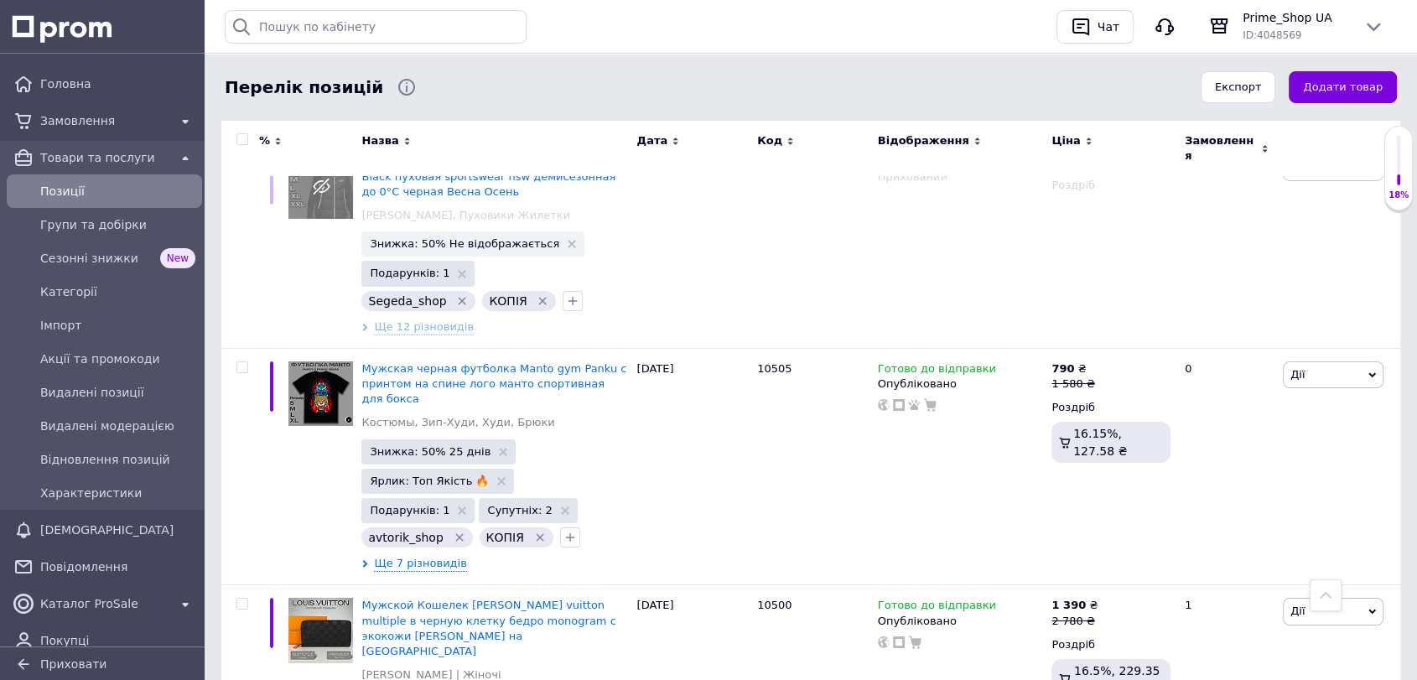
scroll to position [18553, 0]
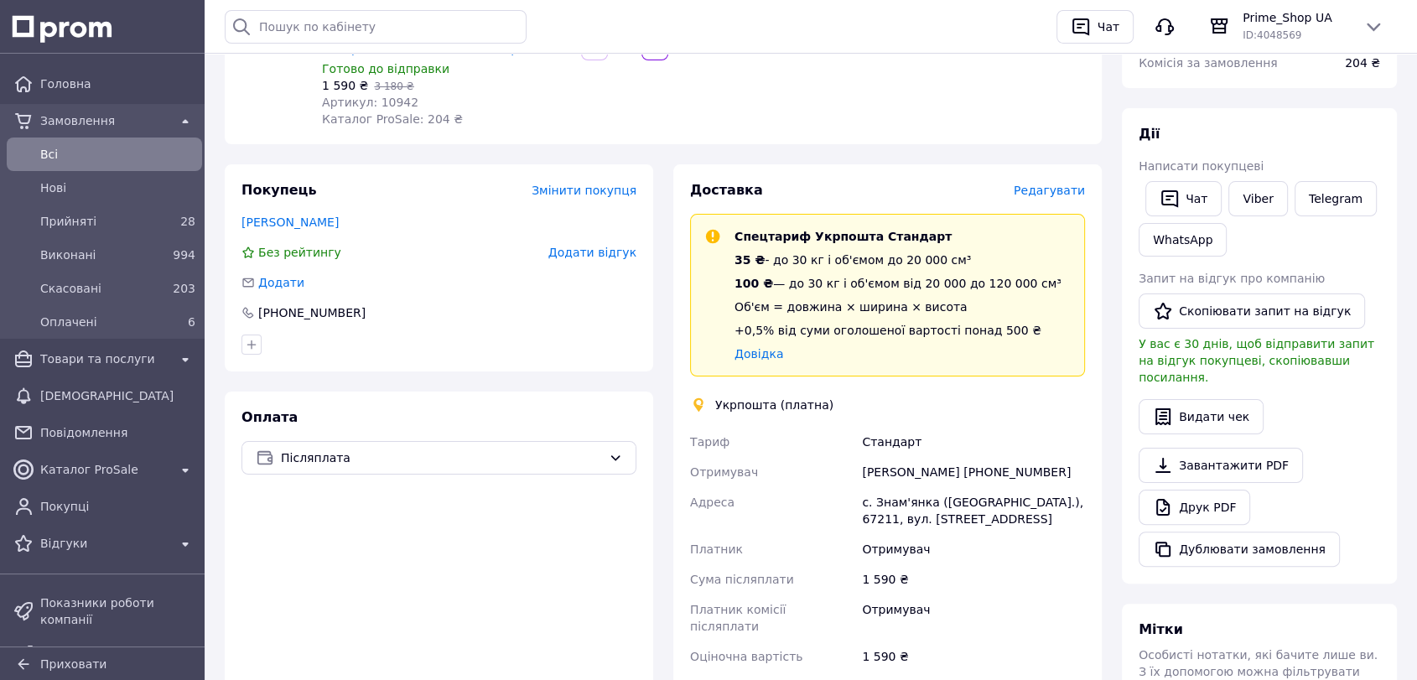
scroll to position [279, 0]
click at [1250, 194] on link "Viber" at bounding box center [1257, 196] width 59 height 35
drag, startPoint x: 1369, startPoint y: 436, endPoint x: 1084, endPoint y: 504, distance: 293.0
click at [1369, 446] on div "Завантажити PDF   Друк PDF   Дублювати замовлення" at bounding box center [1258, 505] width 241 height 119
drag, startPoint x: 872, startPoint y: 467, endPoint x: 894, endPoint y: 467, distance: 22.6
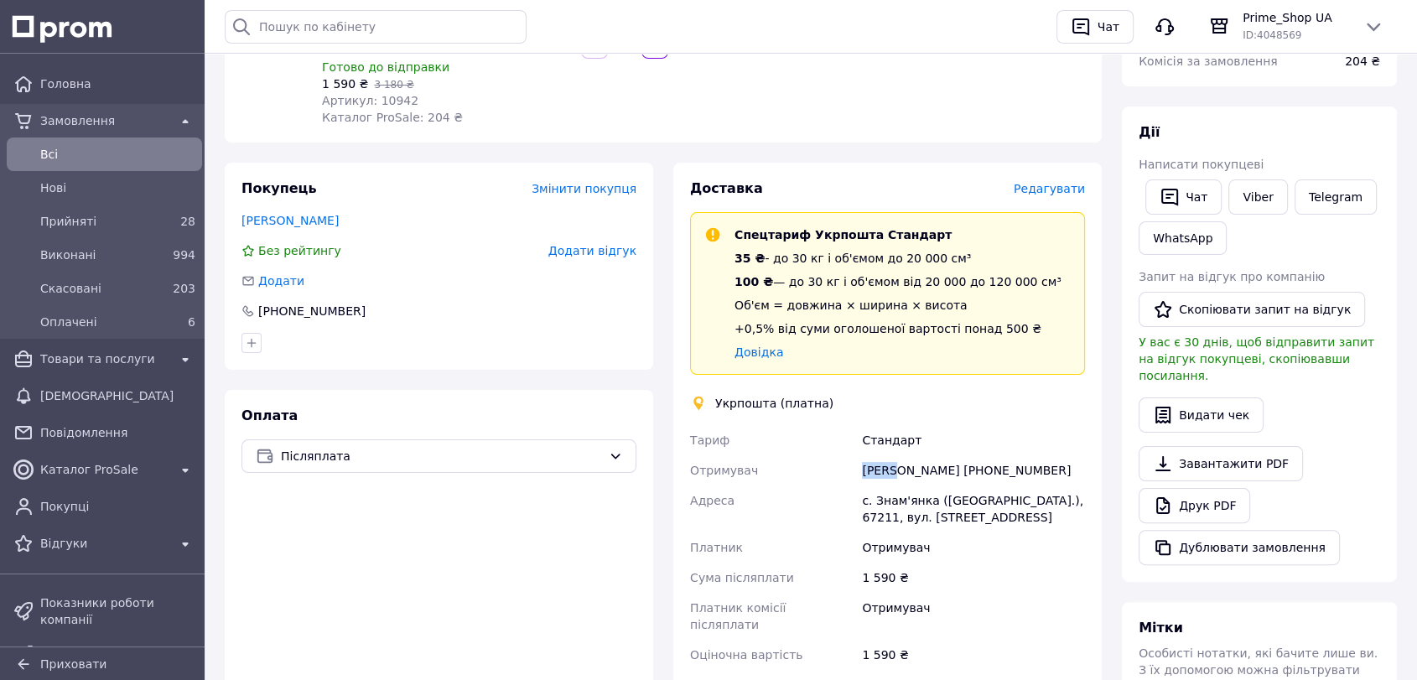
click at [894, 467] on div "[PERSON_NAME] Отримувач [PERSON_NAME] [PHONE_NUMBER] Адреса с. Знам'янка ([GEOG…" at bounding box center [888, 547] width 402 height 245
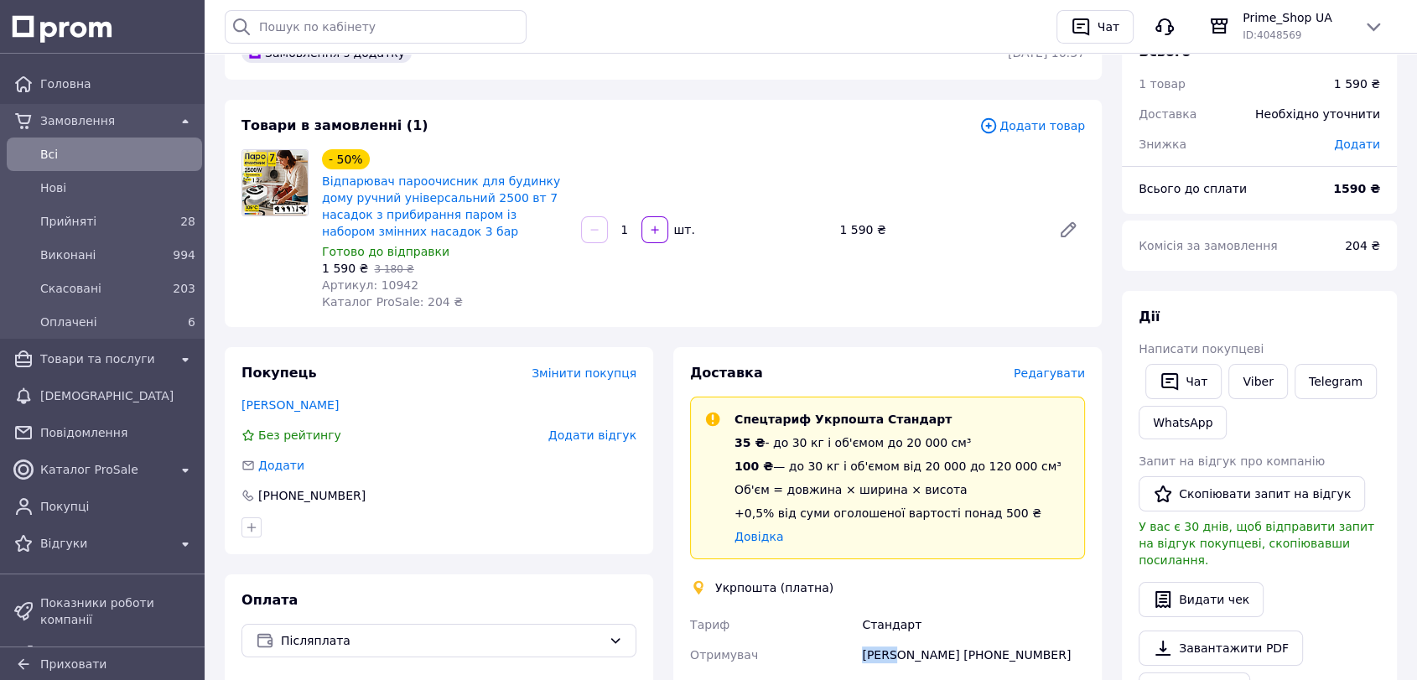
scroll to position [93, 0]
click at [1381, 431] on div "[PERSON_NAME] покупцеві   Чат Viber Telegram WhatsApp Запит на відгук про компа…" at bounding box center [1259, 530] width 275 height 475
copy link "пароочисник для будинку"
drag, startPoint x: 389, startPoint y: 165, endPoint x: 530, endPoint y: 163, distance: 140.8
click at [530, 163] on div "- 50% Відпарювач пароочисник для будинку дому ручний універсальний 2500 вт 7 на…" at bounding box center [444, 196] width 249 height 94
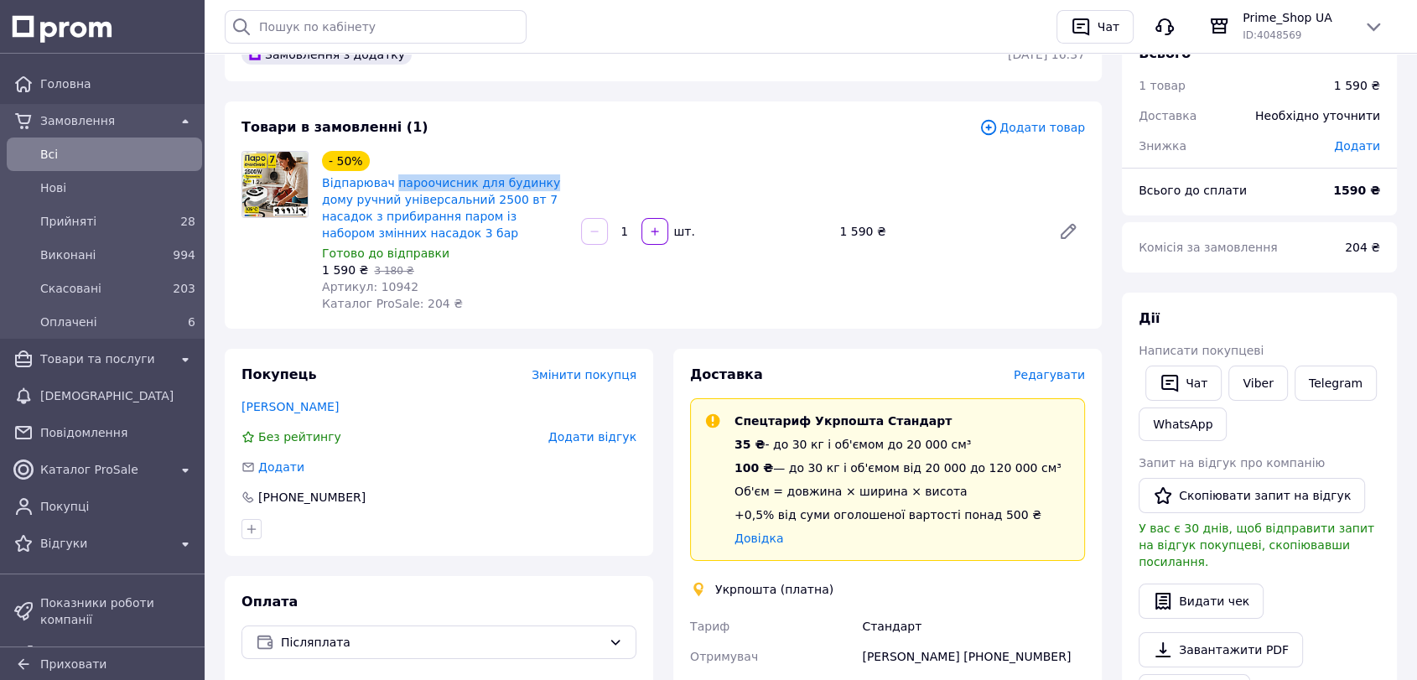
click at [1354, 328] on div "Дії" at bounding box center [1258, 318] width 241 height 19
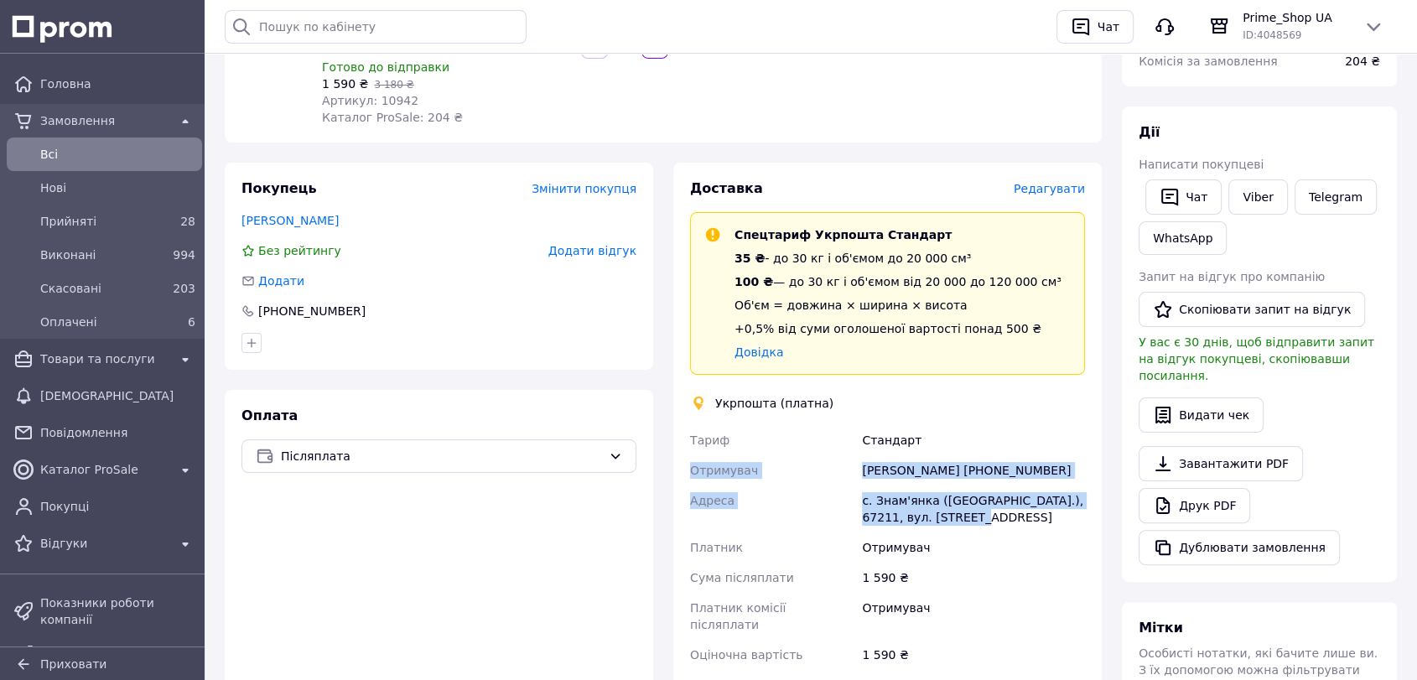
drag, startPoint x: 716, startPoint y: 479, endPoint x: 961, endPoint y: 521, distance: 248.3
click at [961, 521] on div "Доставка Редагувати Спецтариф Укрпошта Стандарт 35 ₴ - до 30 кг і об'ємом до 20…" at bounding box center [887, 506] width 428 height 686
copy div "Отримувач [PERSON_NAME] [PHONE_NUMBER] Адреса с. Знам'янка ([GEOGRAPHIC_DATA].)…"
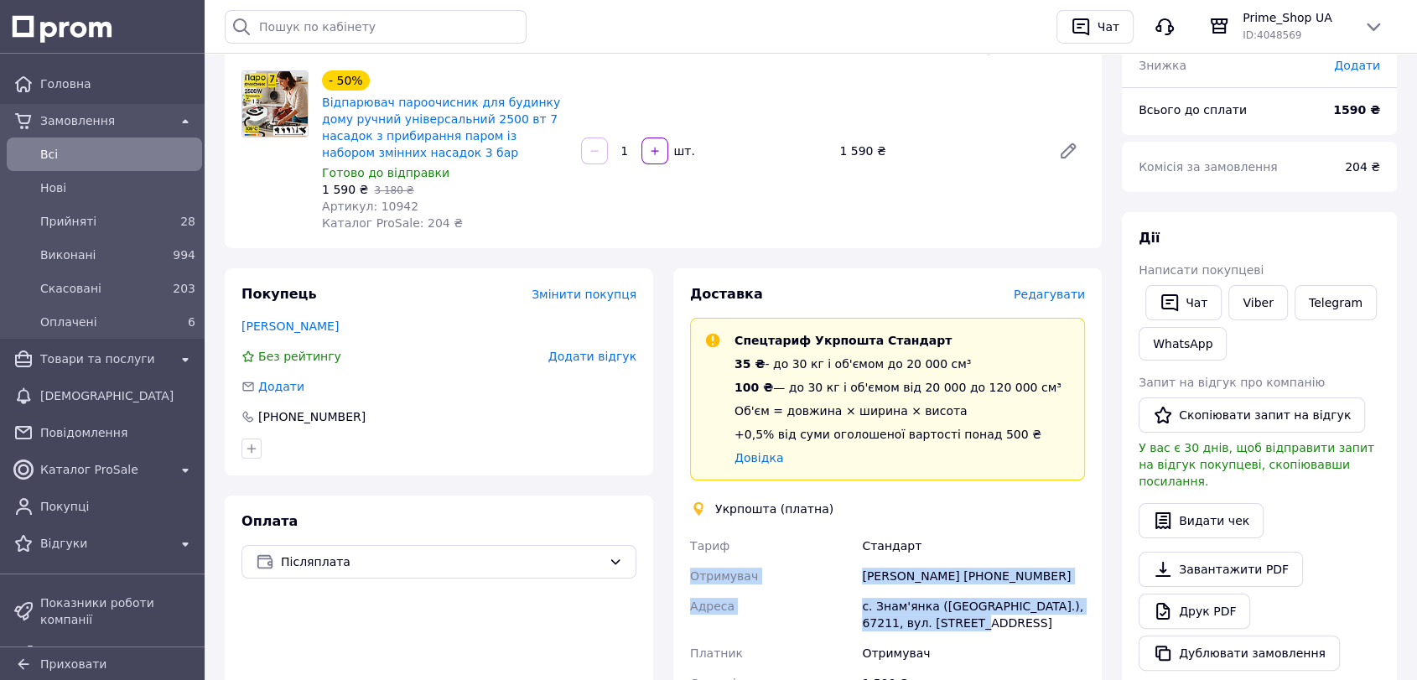
scroll to position [93, 0]
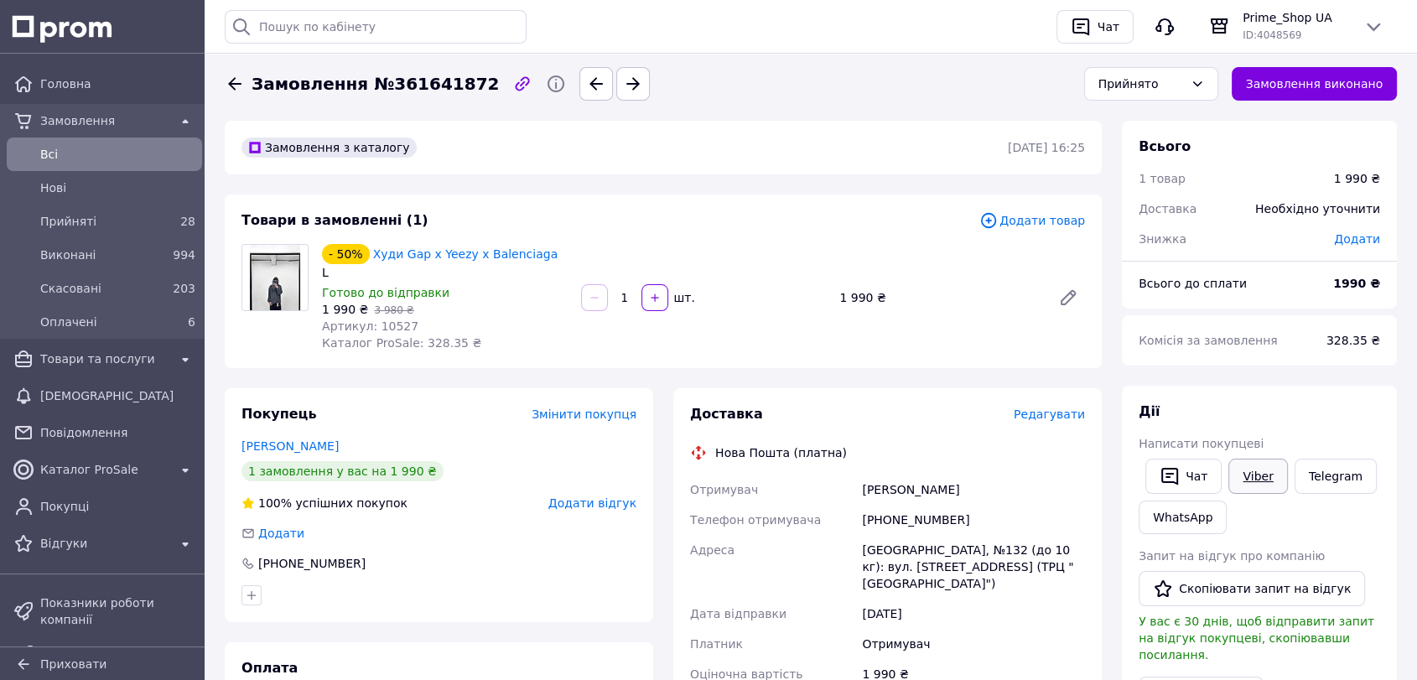
click at [1252, 480] on link "Viber" at bounding box center [1257, 476] width 59 height 35
drag, startPoint x: 1349, startPoint y: 415, endPoint x: 1095, endPoint y: 519, distance: 274.4
click at [1349, 415] on div "Дії" at bounding box center [1258, 411] width 241 height 19
drag, startPoint x: 964, startPoint y: 487, endPoint x: 935, endPoint y: 490, distance: 29.5
click at [935, 490] on div "Герасименко Юля" at bounding box center [973, 489] width 230 height 30
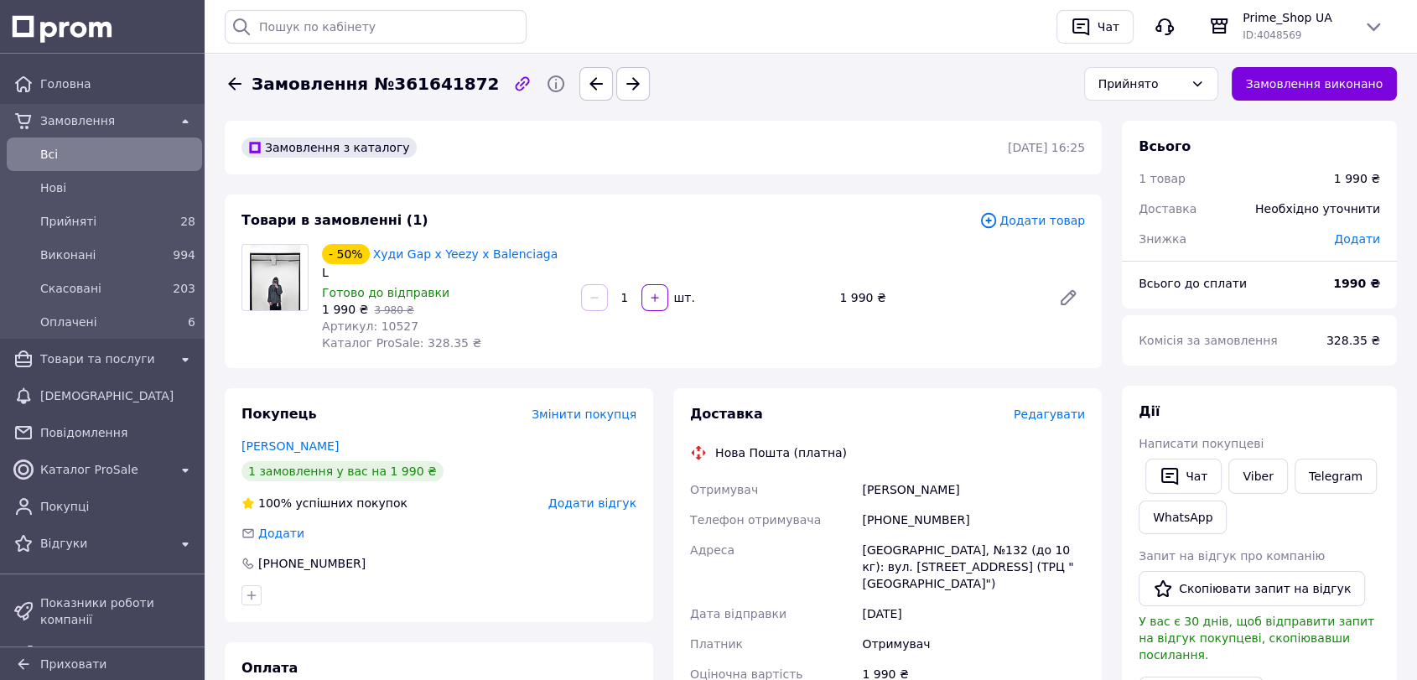
copy div "Юля"
click at [1348, 421] on div "Дії" at bounding box center [1258, 411] width 241 height 19
drag, startPoint x: 546, startPoint y: 251, endPoint x: 369, endPoint y: 257, distance: 177.0
click at [369, 257] on div "- 50% Худи Gap x Yeezy x Balenciaga" at bounding box center [444, 253] width 249 height 23
copy link "Худи Gap x Yeezy x Balenciaga"
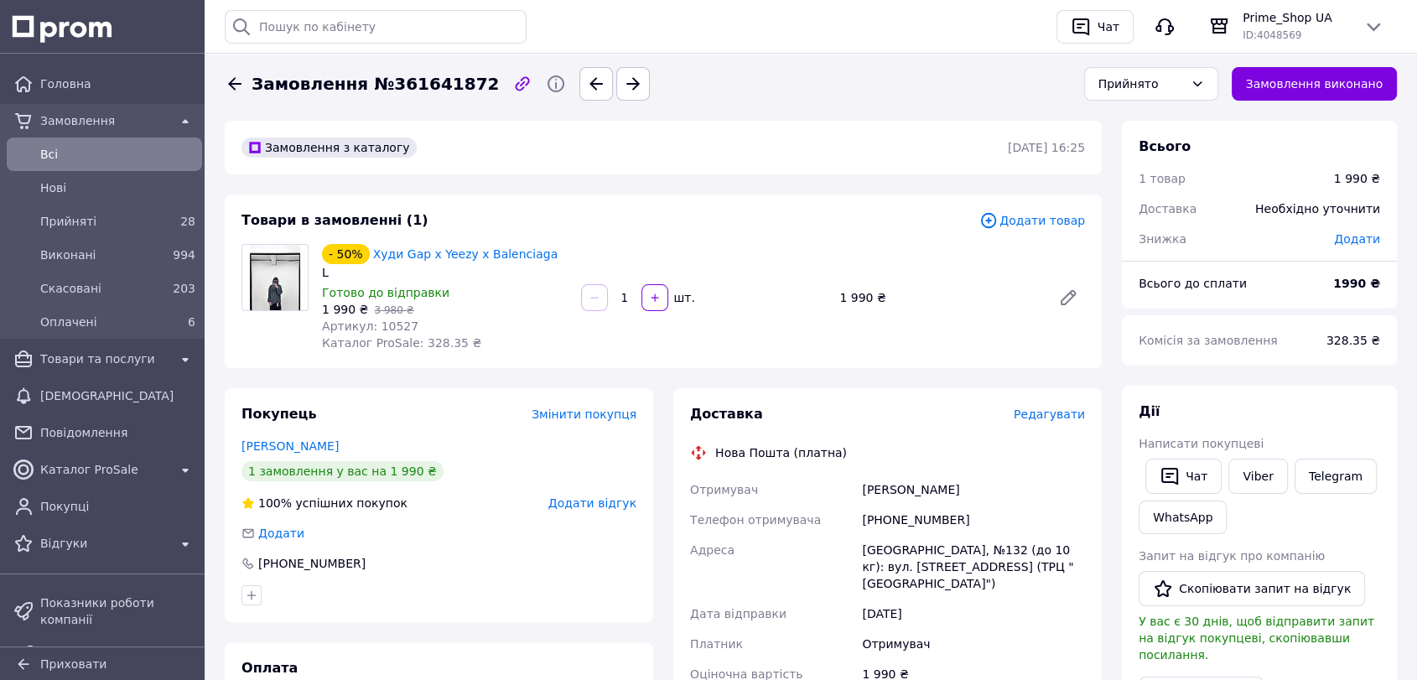
click at [1376, 444] on div "Написати покупцеві" at bounding box center [1258, 443] width 241 height 17
click at [1185, 491] on button "Чат" at bounding box center [1183, 476] width 76 height 35
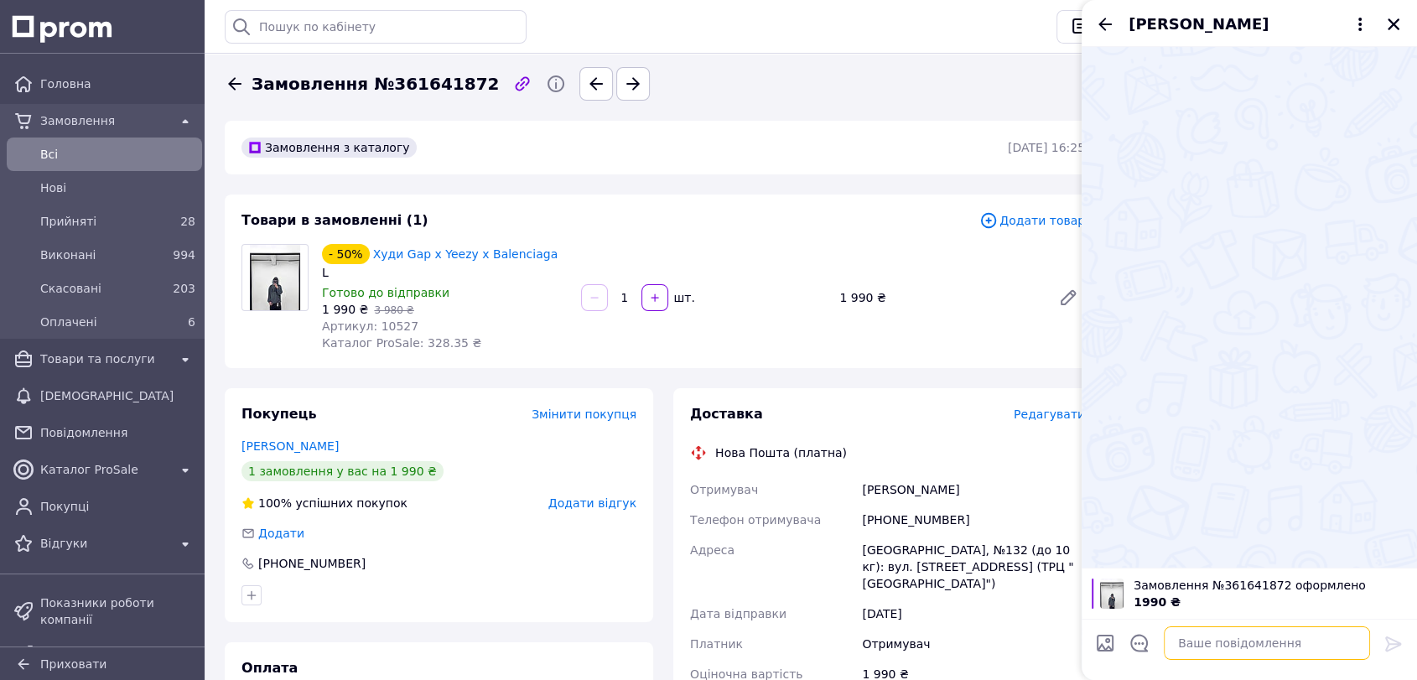
click at [1204, 651] on textarea at bounding box center [1267, 643] width 206 height 34
paste textarea "Вітаю Юлія ! 👋 Я Євген, ваш особистий менеджер магазину Prime Shop. Дякуємо, що…"
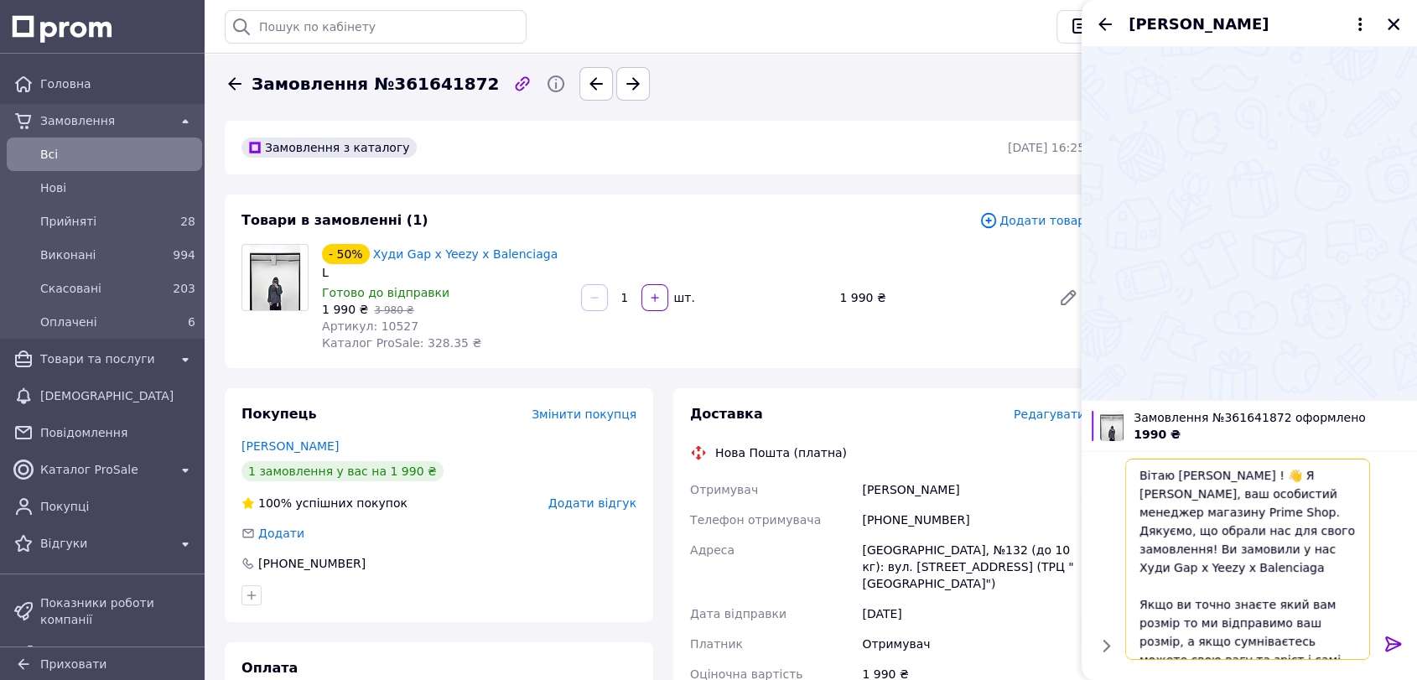
scroll to position [90, 0]
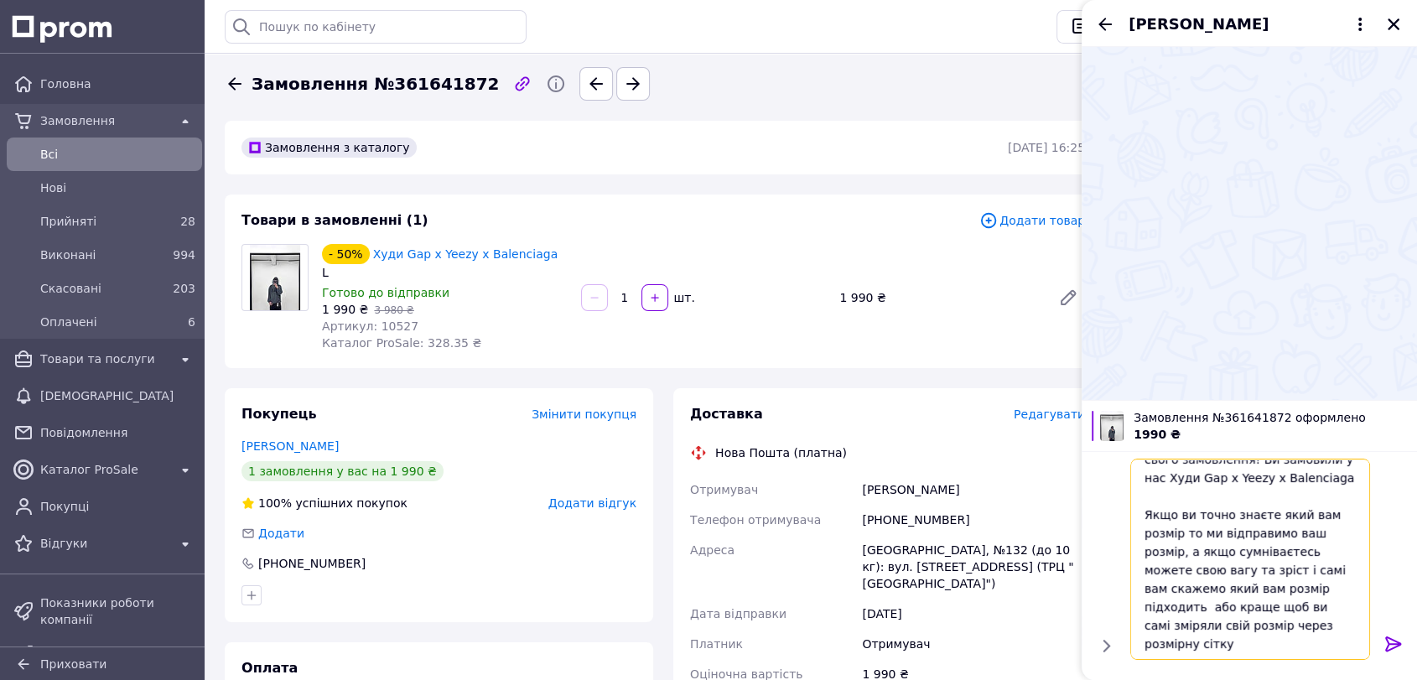
drag, startPoint x: 1337, startPoint y: 649, endPoint x: 1292, endPoint y: 647, distance: 45.3
click at [1292, 647] on textarea "Вітаю Юлія ! 👋 Я Євген, ваш особистий менеджер магазину Prime Shop. Дякуємо, що…" at bounding box center [1250, 559] width 240 height 201
type textarea "Вітаю Юлія ! 👋 Я Євген, ваш особистий менеджер магазину Prime Shop. Дякуємо, що…"
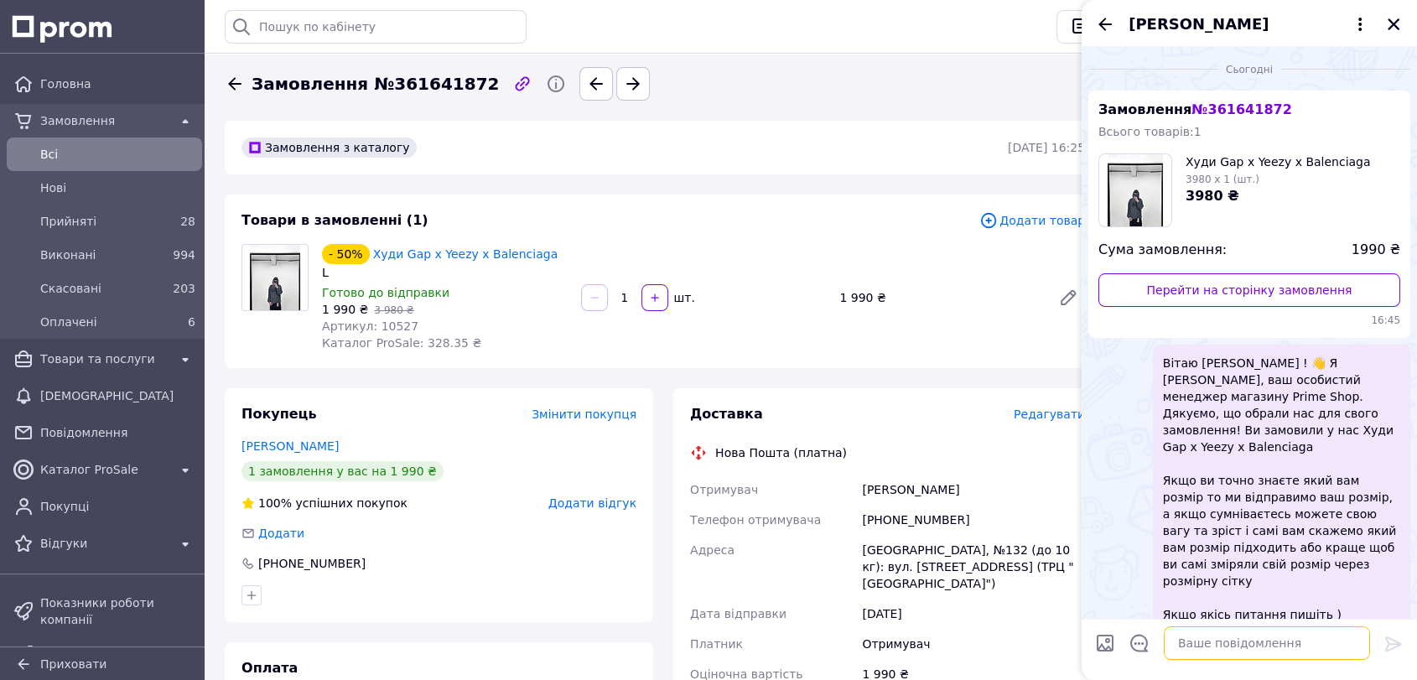
scroll to position [0, 0]
click at [1247, 650] on textarea at bounding box center [1267, 643] width 206 height 34
paste textarea "Дуже перепрошую у нас затримка доставки по кольору сірому, чи підійде вам чорни…"
type textarea "Дуже перепрошую у нас затримка доставки по кольору сірому, чи підійде вам чорни…"
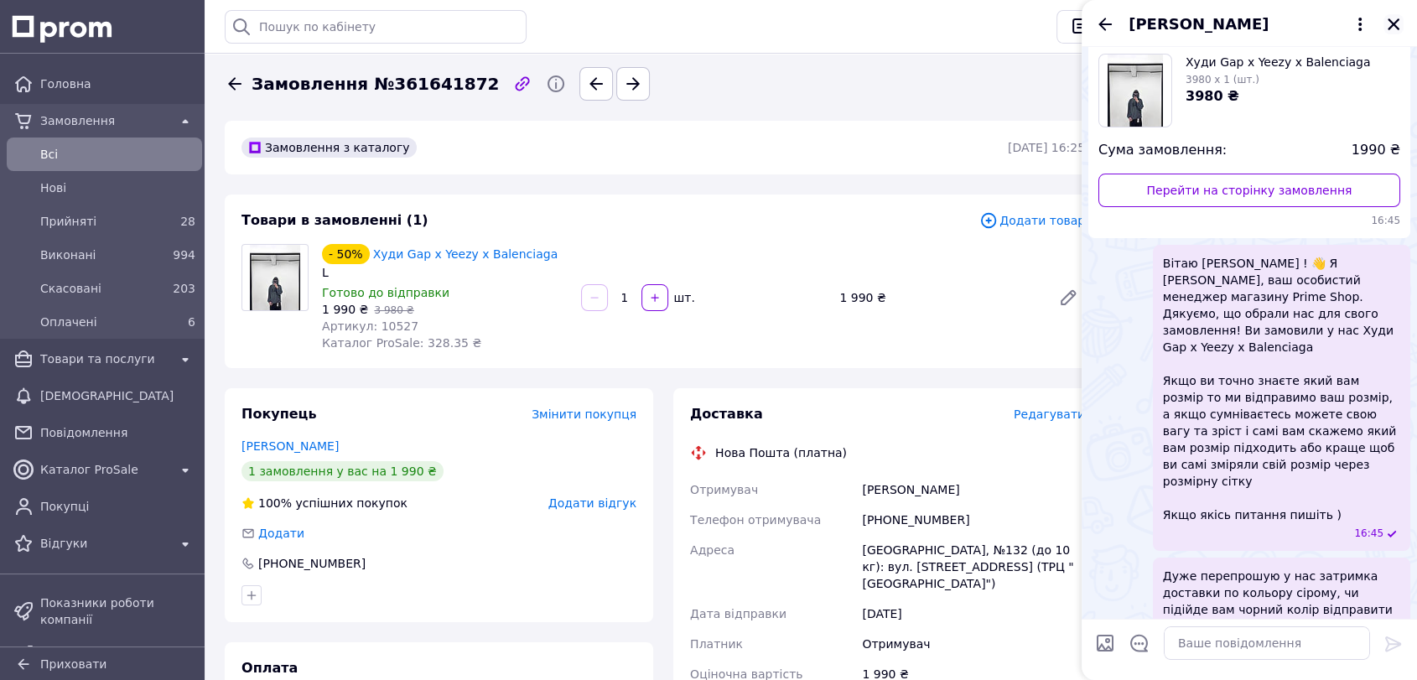
click at [1395, 29] on icon "Закрити" at bounding box center [1393, 24] width 15 height 15
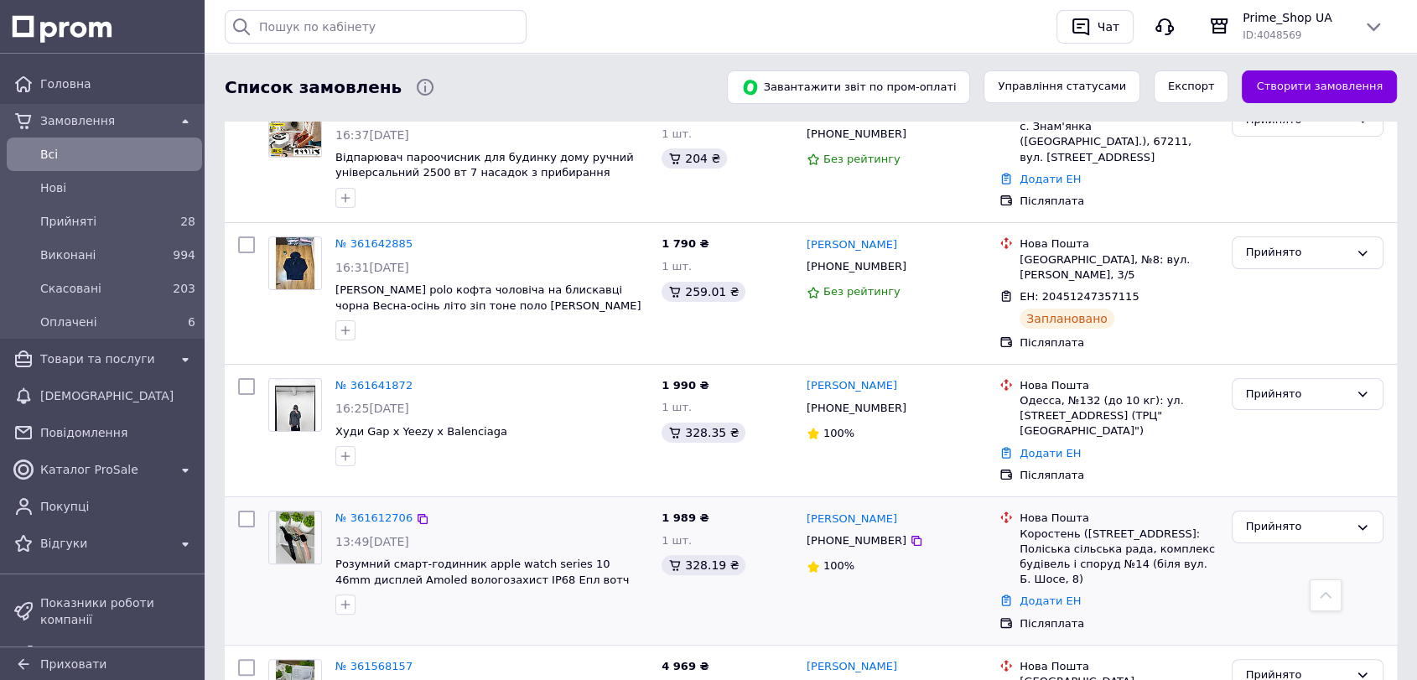
scroll to position [93, 0]
